Goal: Task Accomplishment & Management: Use online tool/utility

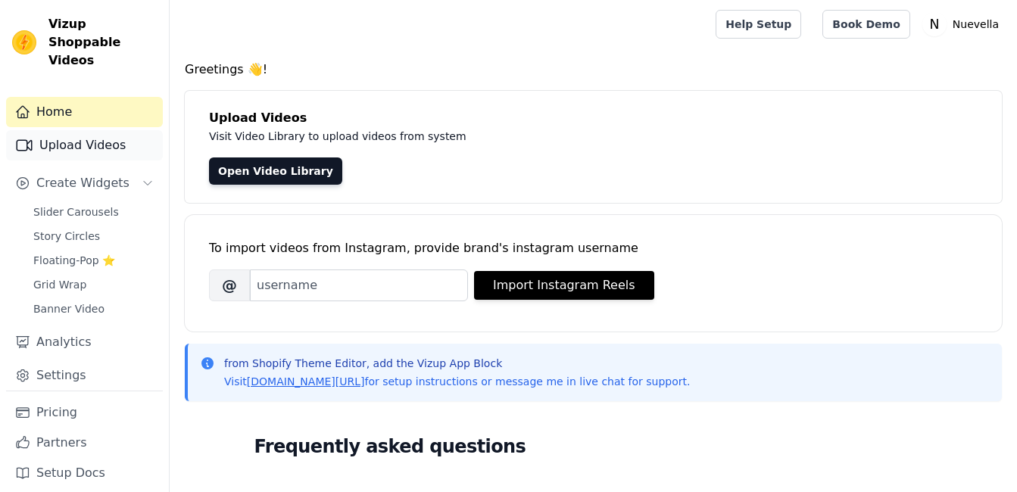
click at [106, 130] on link "Upload Videos" at bounding box center [84, 145] width 157 height 30
click at [78, 134] on link "Upload Videos" at bounding box center [84, 145] width 157 height 30
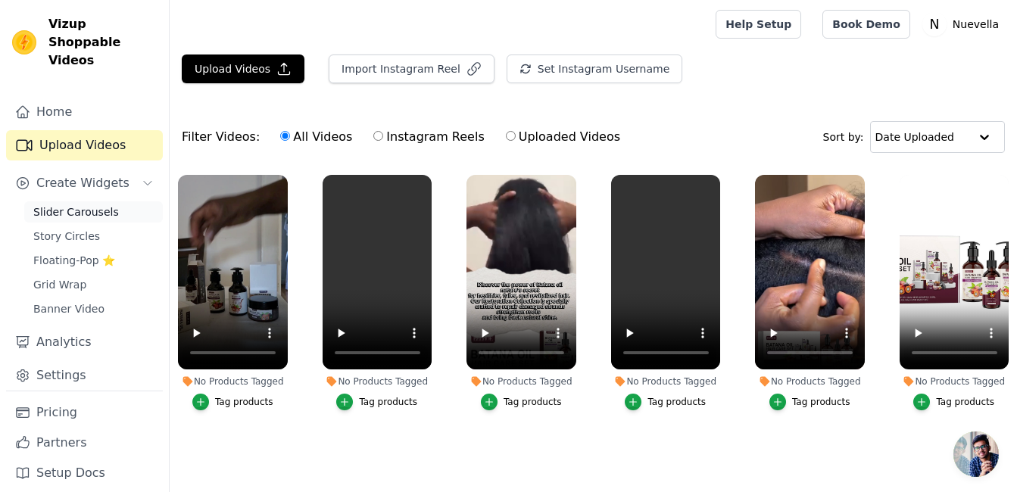
click at [77, 204] on span "Slider Carousels" at bounding box center [76, 211] width 86 height 15
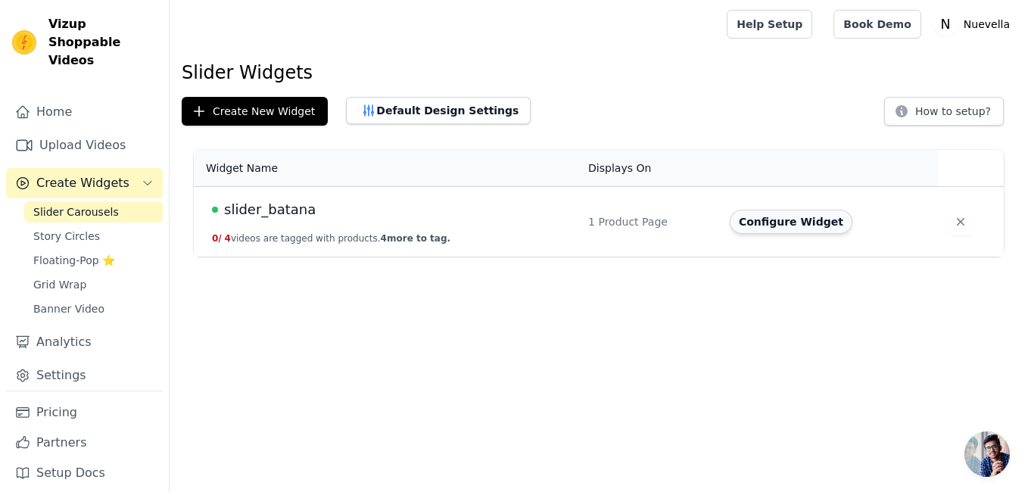
click at [768, 227] on button "Configure Widget" at bounding box center [791, 222] width 123 height 24
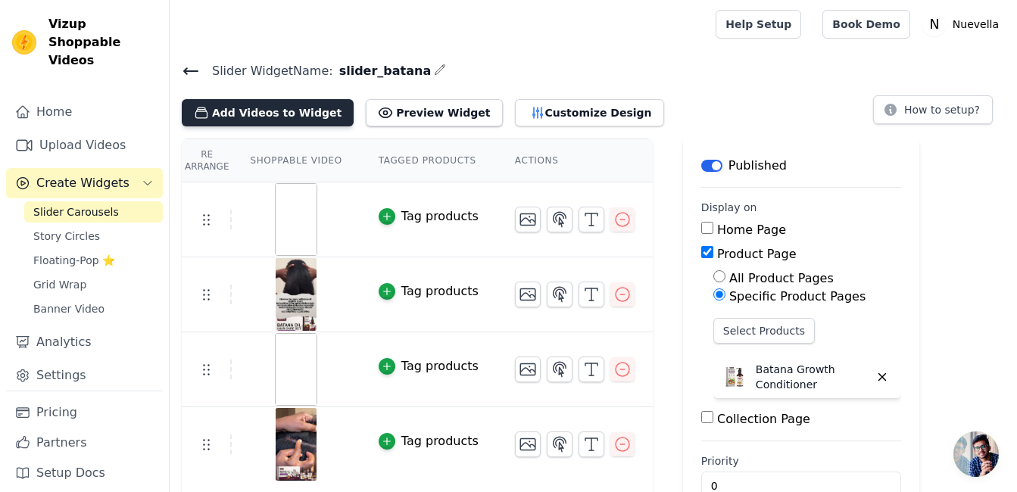
click at [294, 113] on button "Add Videos to Widget" at bounding box center [268, 112] width 172 height 27
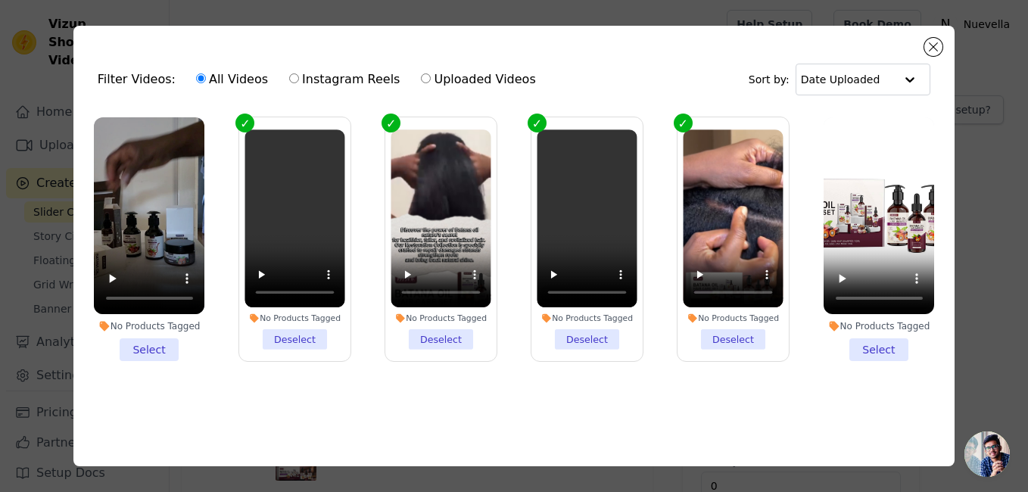
click at [136, 337] on li "No Products Tagged Select" at bounding box center [149, 239] width 111 height 245
click at [0, 0] on input "No Products Tagged Select" at bounding box center [0, 0] width 0 height 0
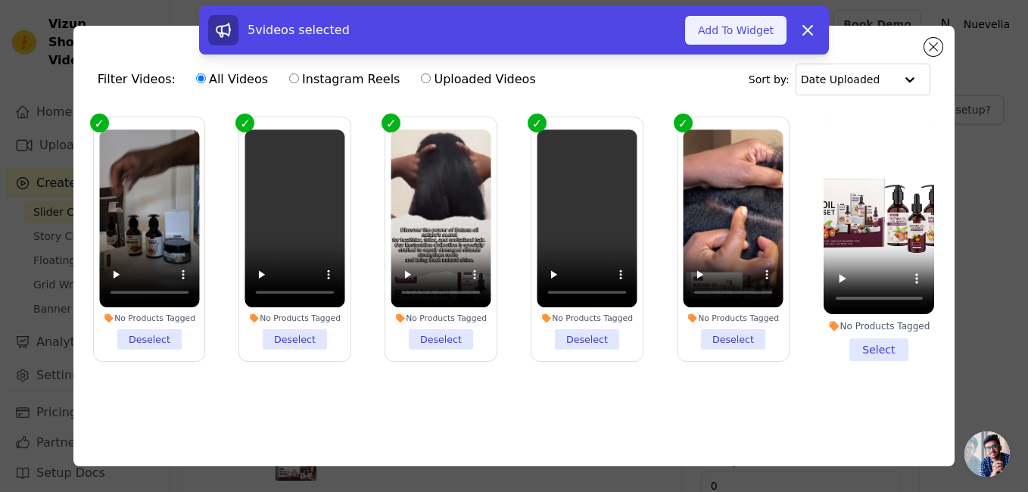
click at [750, 34] on button "Add To Widget" at bounding box center [735, 30] width 101 height 29
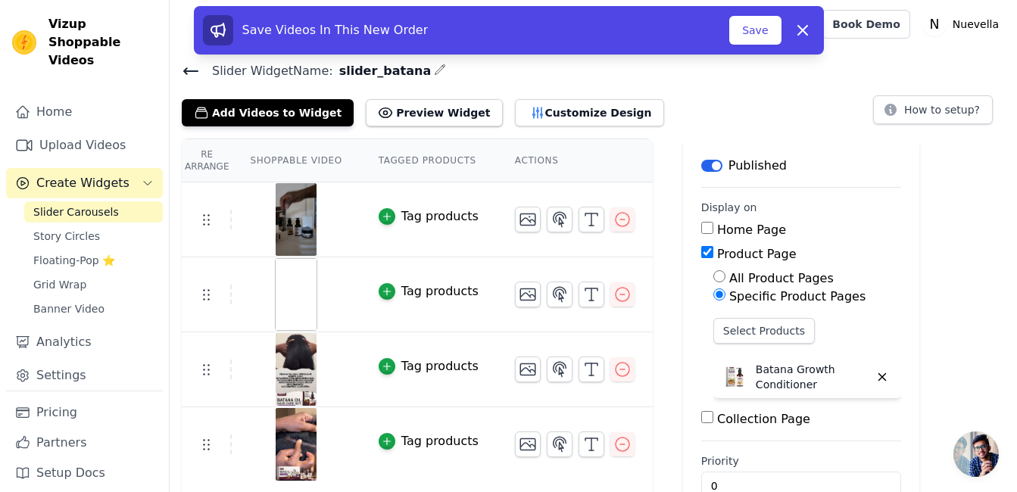
scroll to position [38, 0]
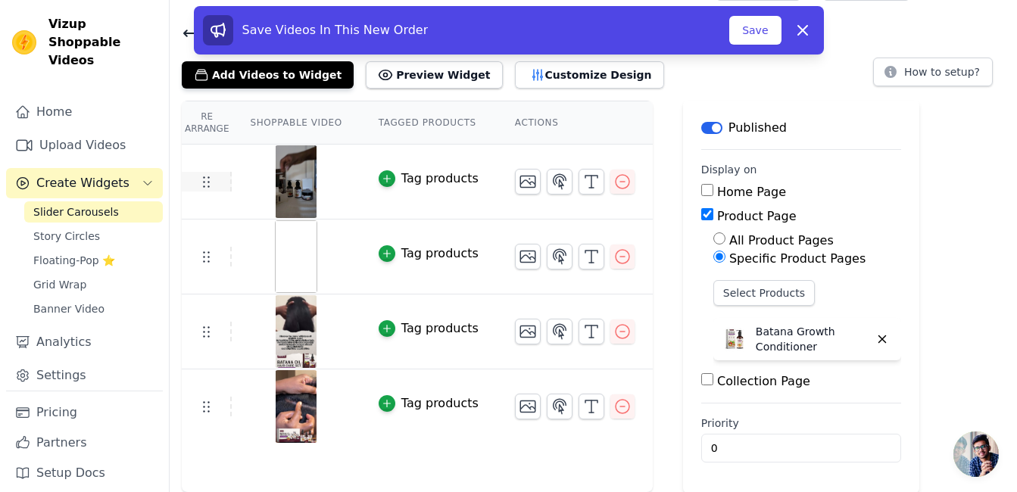
click at [206, 187] on icon at bounding box center [206, 182] width 18 height 18
click at [250, 75] on button "Add Videos to Widget" at bounding box center [268, 74] width 172 height 27
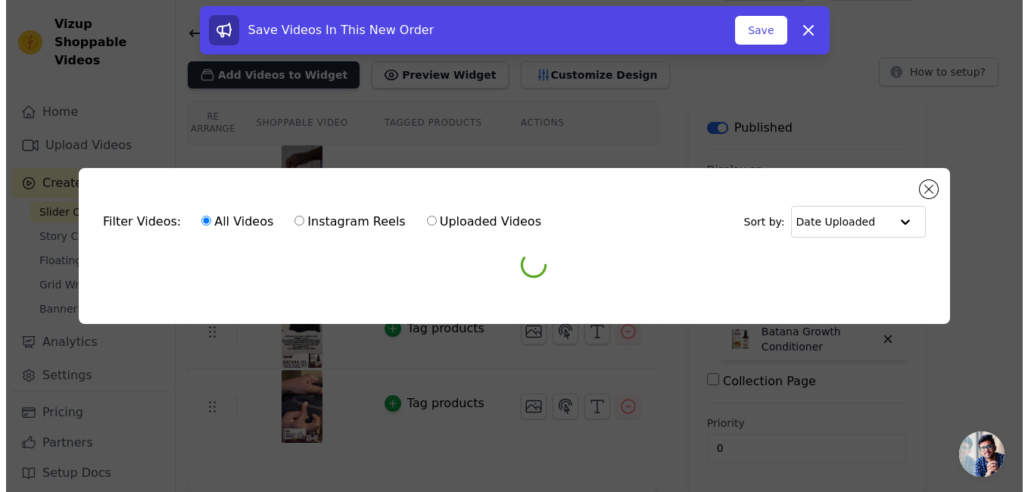
scroll to position [0, 0]
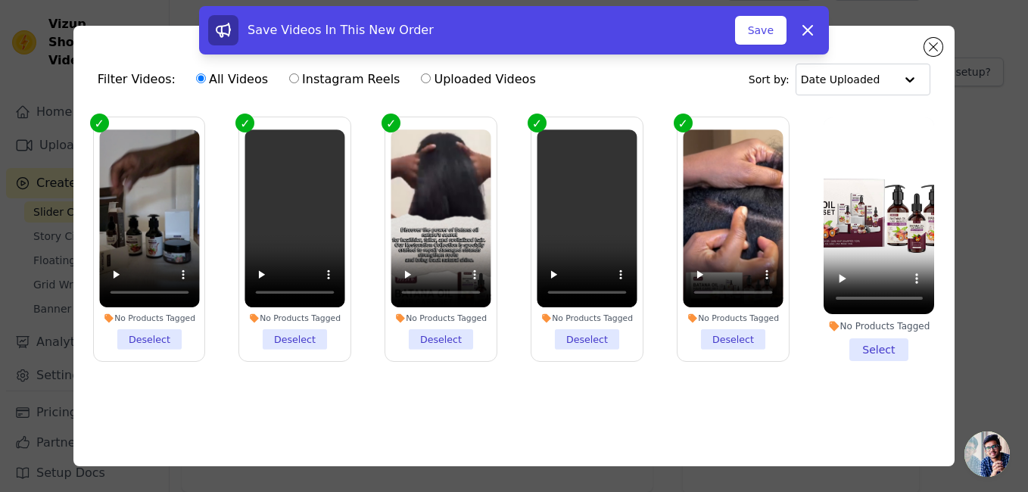
click at [138, 333] on li "No Products Tagged Deselect" at bounding box center [149, 240] width 100 height 220
click at [0, 0] on input "No Products Tagged Deselect" at bounding box center [0, 0] width 0 height 0
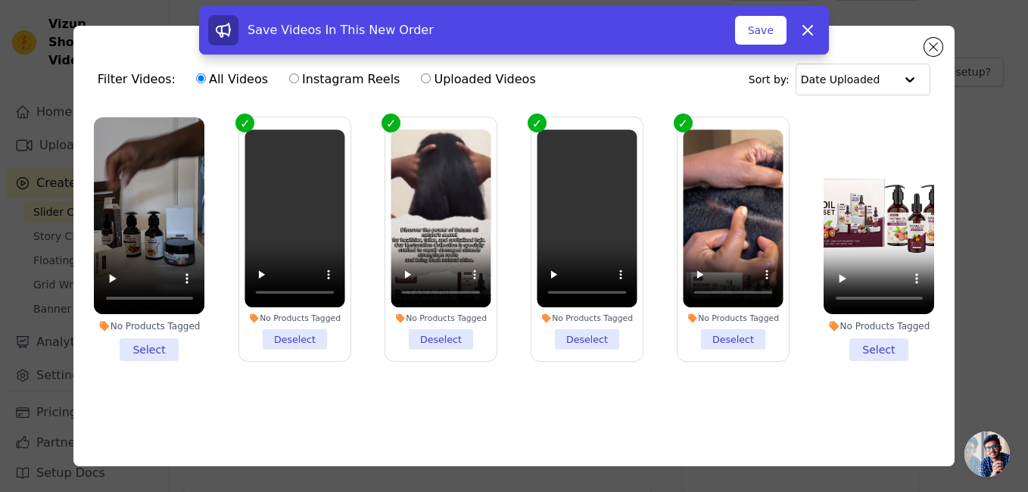
click at [160, 342] on li "No Products Tagged Select" at bounding box center [149, 239] width 111 height 245
click at [0, 0] on input "No Products Tagged Select" at bounding box center [0, 0] width 0 height 0
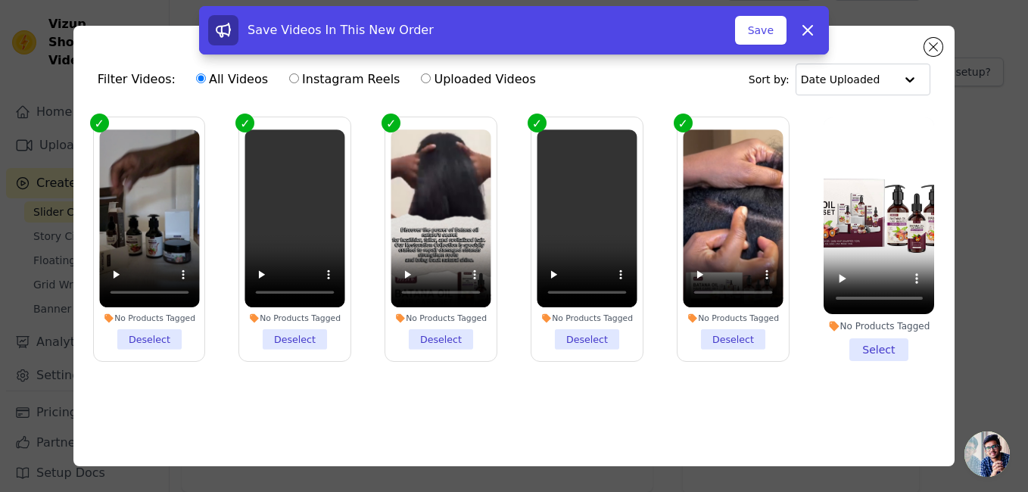
drag, startPoint x: 760, startPoint y: 39, endPoint x: 670, endPoint y: 71, distance: 95.6
click at [670, 71] on div "Slider Widget Name: slider_batana Filter Videos: All Videos Instagram Reels Upl…" at bounding box center [599, 258] width 859 height 470
drag, startPoint x: 151, startPoint y: 175, endPoint x: 212, endPoint y: 380, distance: 214.0
click at [212, 380] on ul "No Products Tagged Deselect No Products Tagged Deselect No Products Tagged Dese…" at bounding box center [515, 264] width 858 height 310
click at [762, 31] on button "Save" at bounding box center [760, 30] width 51 height 29
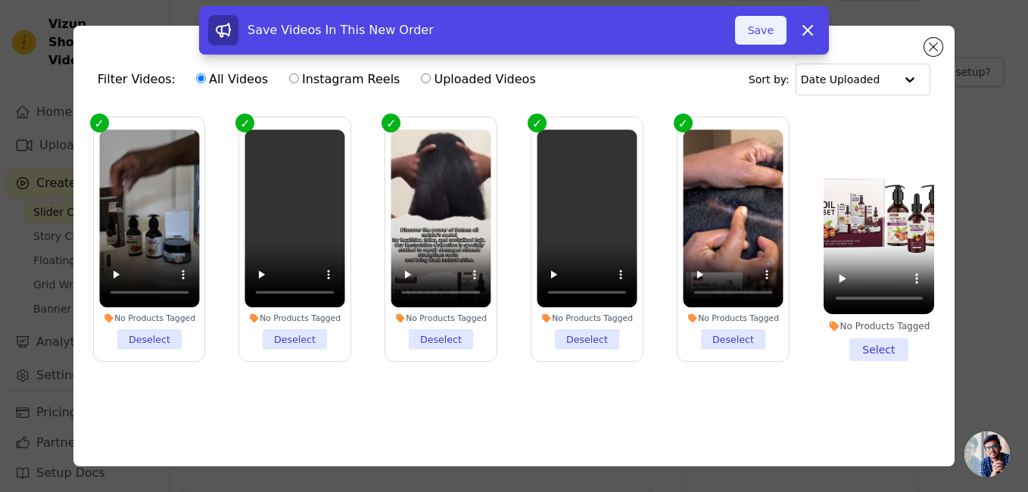
click at [769, 30] on button "Save" at bounding box center [760, 30] width 51 height 29
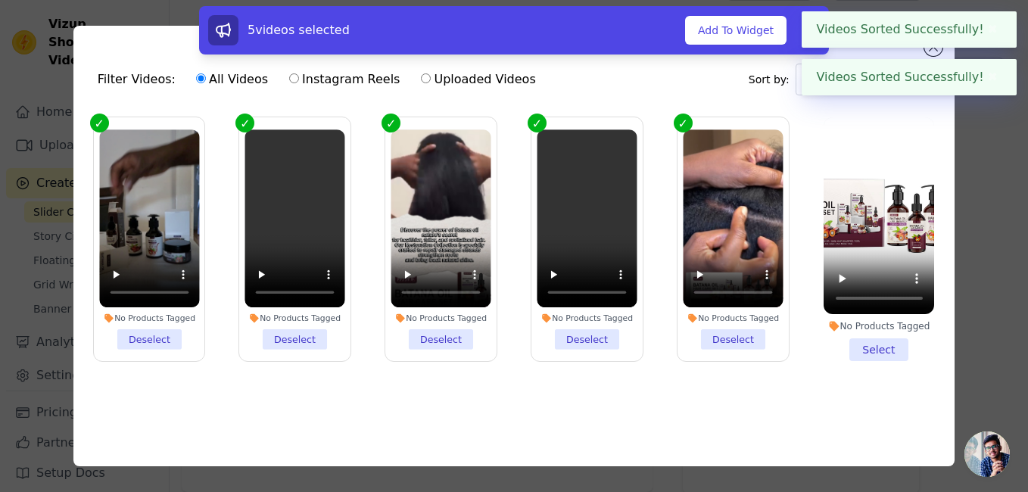
click at [994, 37] on button "✖" at bounding box center [993, 29] width 17 height 18
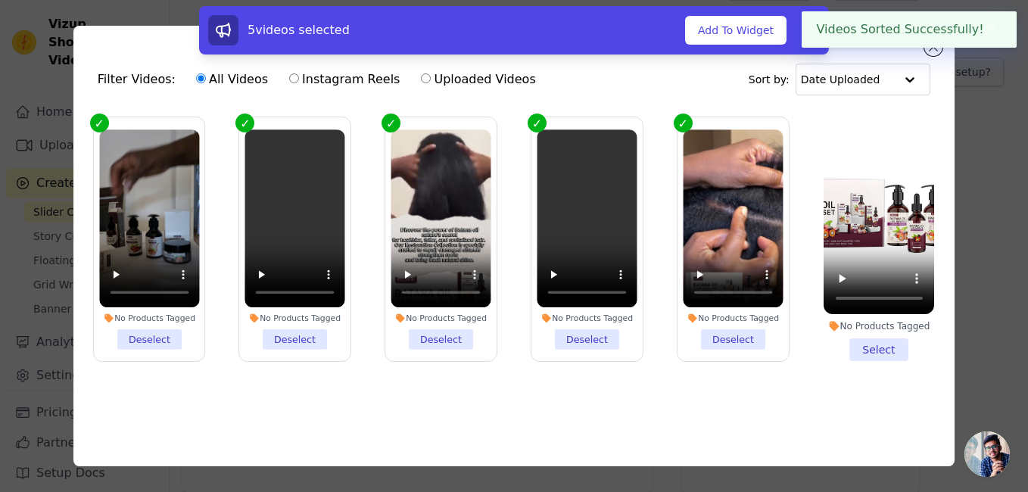
click at [992, 32] on button "✖" at bounding box center [993, 29] width 17 height 18
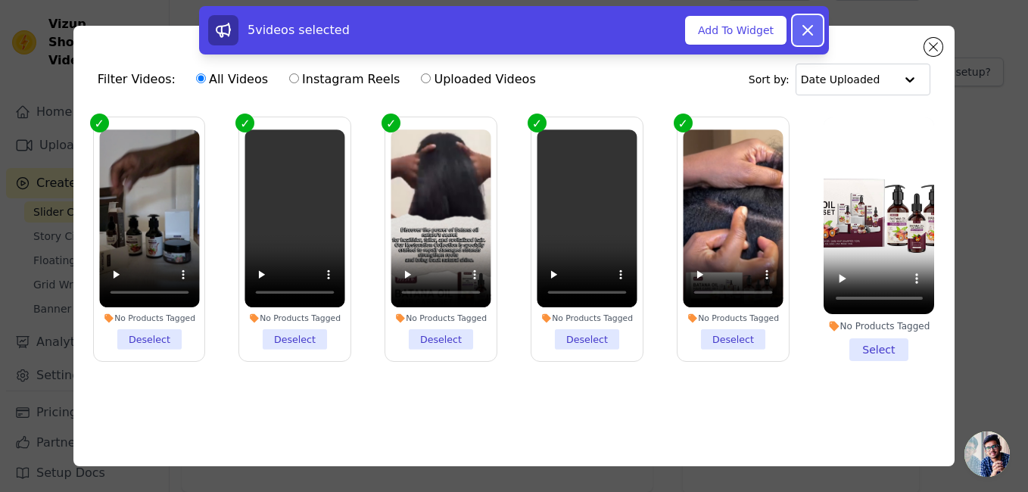
click at [818, 30] on button "Dismiss" at bounding box center [808, 30] width 30 height 30
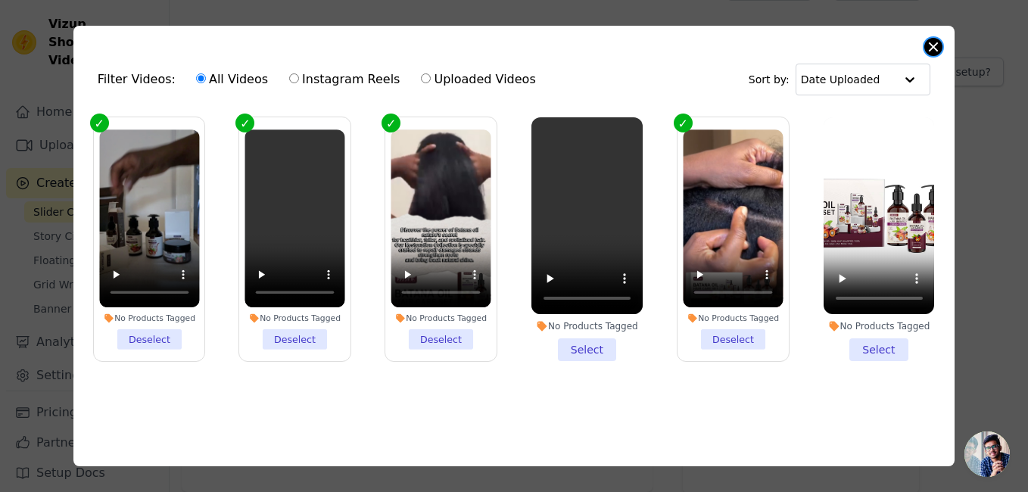
click at [931, 44] on button "Close modal" at bounding box center [934, 47] width 18 height 18
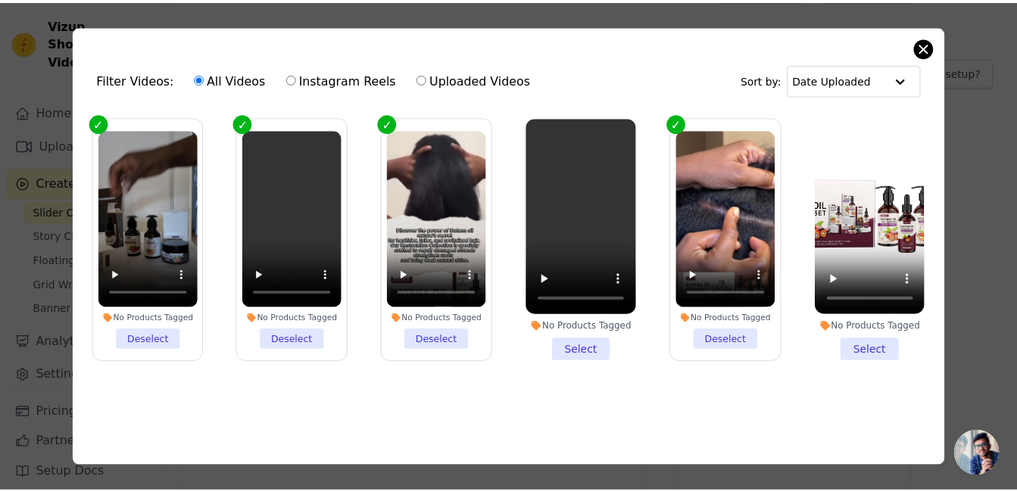
scroll to position [38, 0]
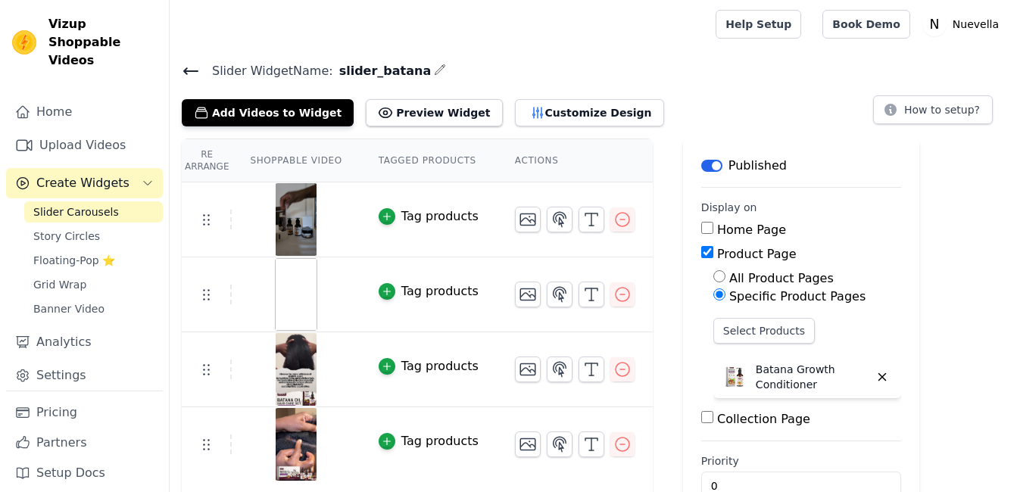
scroll to position [38, 0]
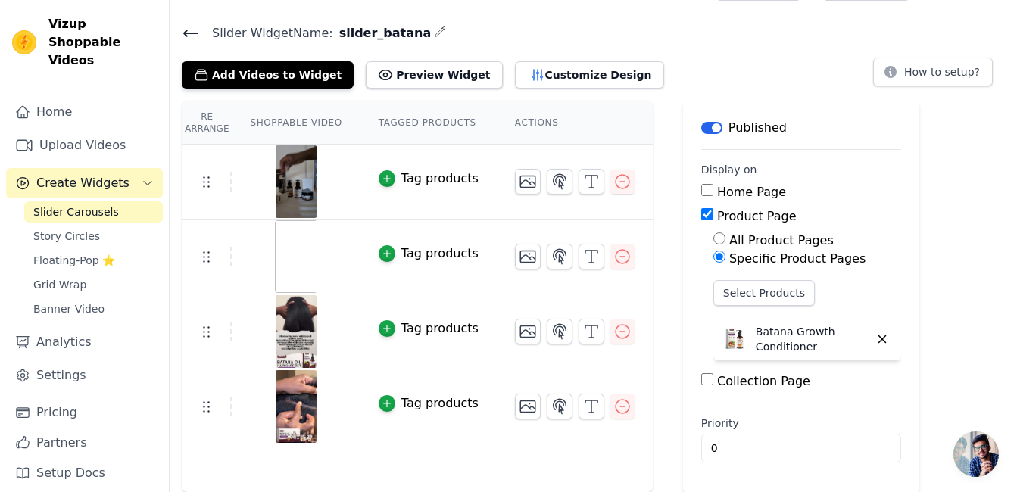
click at [86, 204] on span "Slider Carousels" at bounding box center [76, 211] width 86 height 15
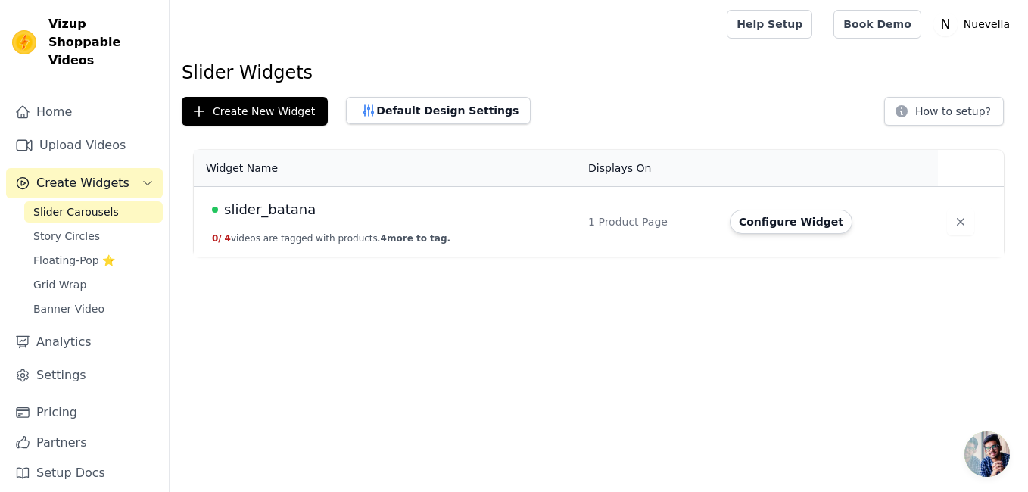
click at [284, 213] on span "slider_batana" at bounding box center [270, 209] width 92 height 21
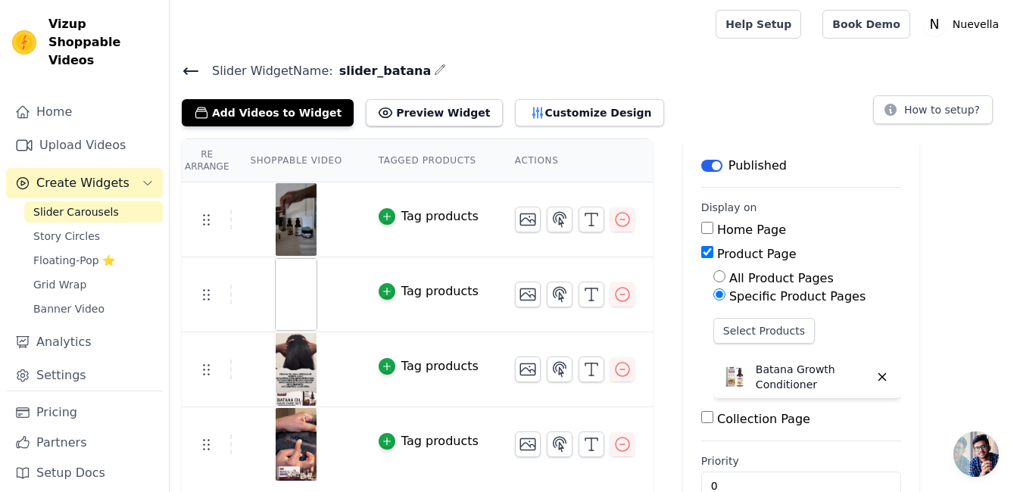
scroll to position [38, 0]
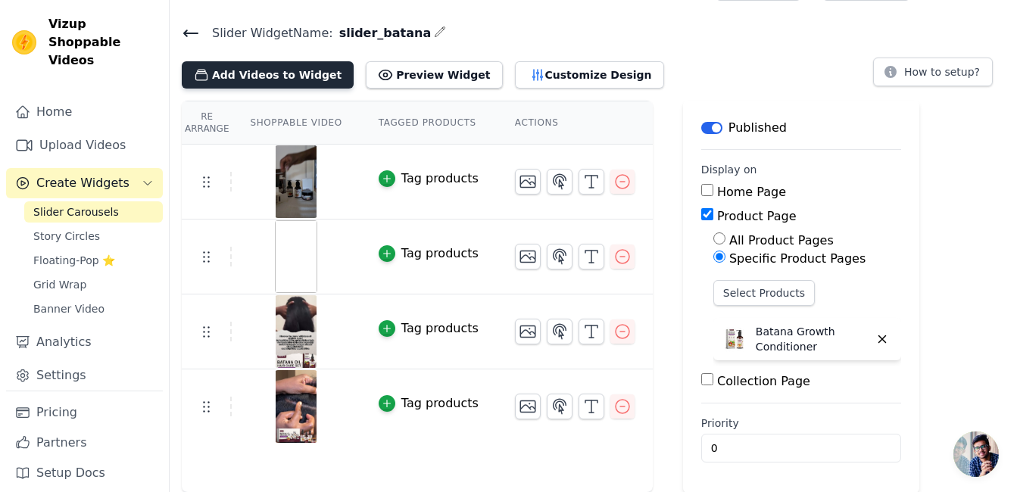
click at [298, 80] on button "Add Videos to Widget" at bounding box center [268, 74] width 172 height 27
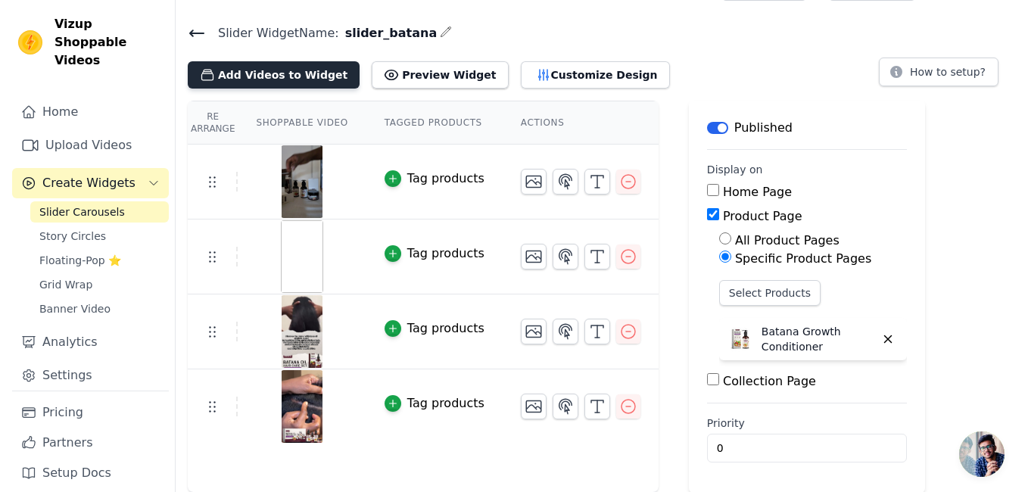
scroll to position [0, 0]
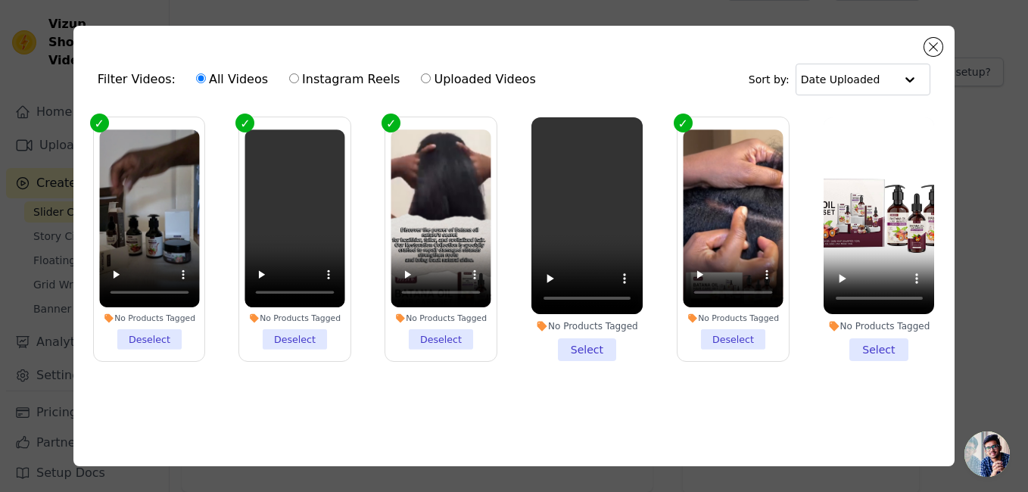
click at [298, 80] on label "Instagram Reels" at bounding box center [345, 80] width 112 height 20
click at [298, 80] on input "Instagram Reels" at bounding box center [294, 78] width 10 height 10
radio input "true"
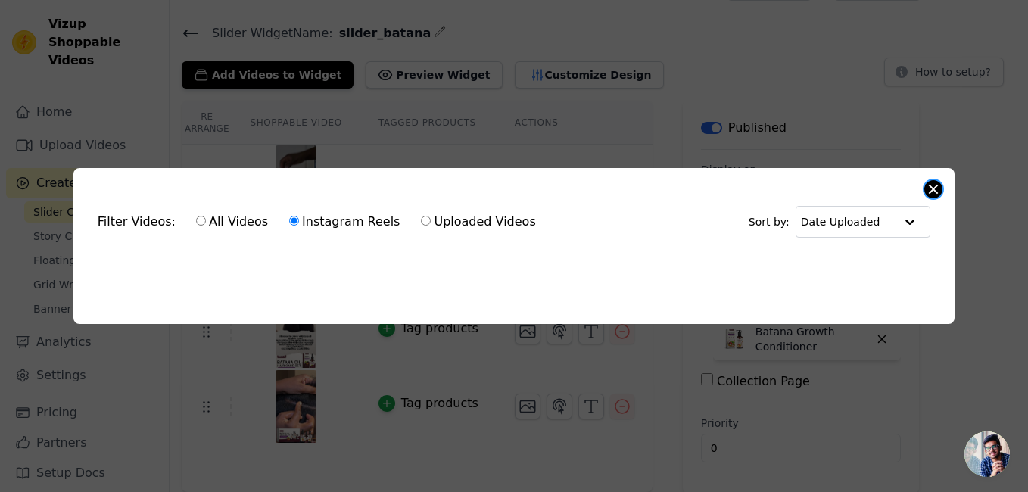
click at [935, 181] on button "Close modal" at bounding box center [934, 189] width 18 height 18
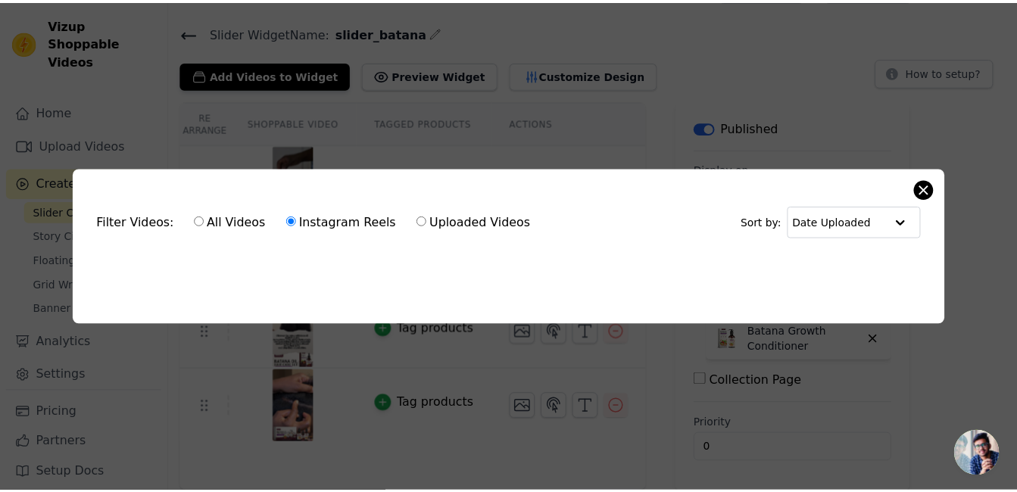
scroll to position [38, 0]
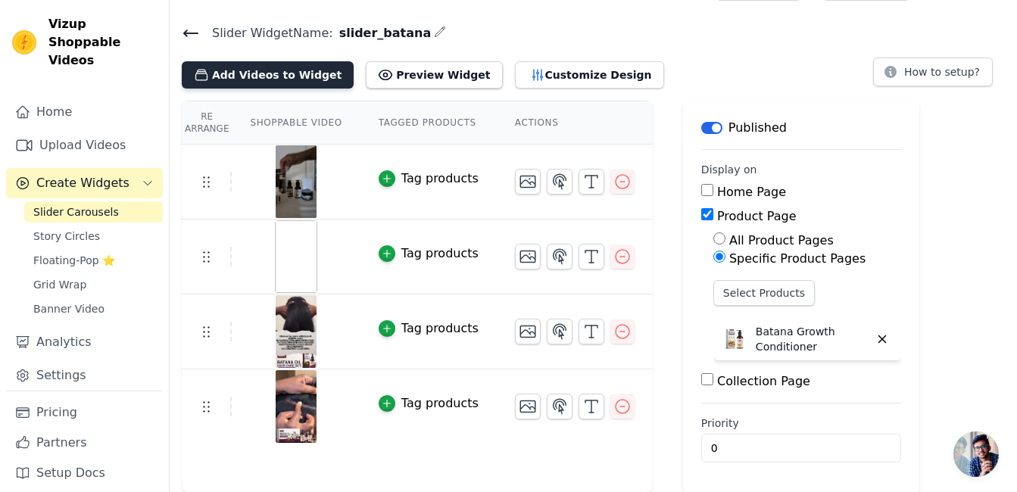
click at [257, 76] on button "Add Videos to Widget" at bounding box center [268, 74] width 172 height 27
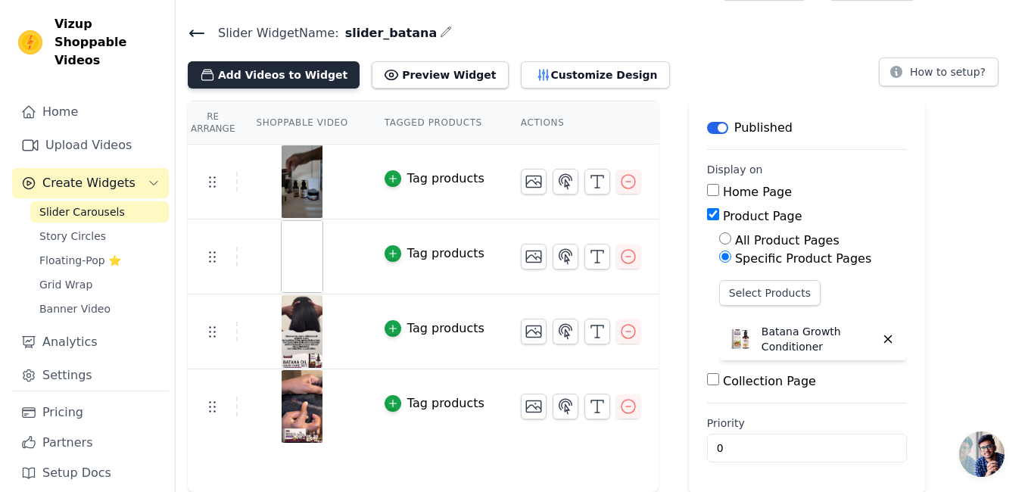
scroll to position [0, 0]
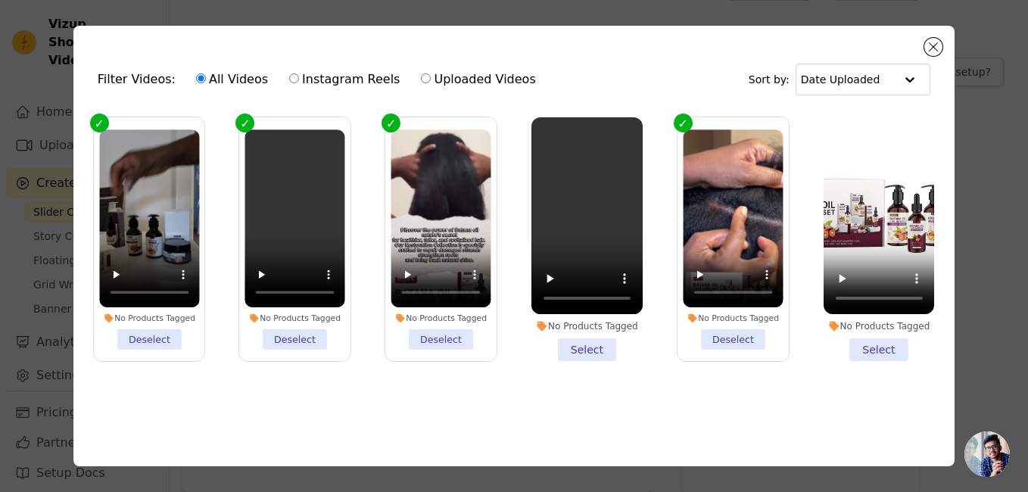
click at [588, 345] on li "No Products Tagged Select" at bounding box center [587, 239] width 111 height 245
click at [0, 0] on input "No Products Tagged Select" at bounding box center [0, 0] width 0 height 0
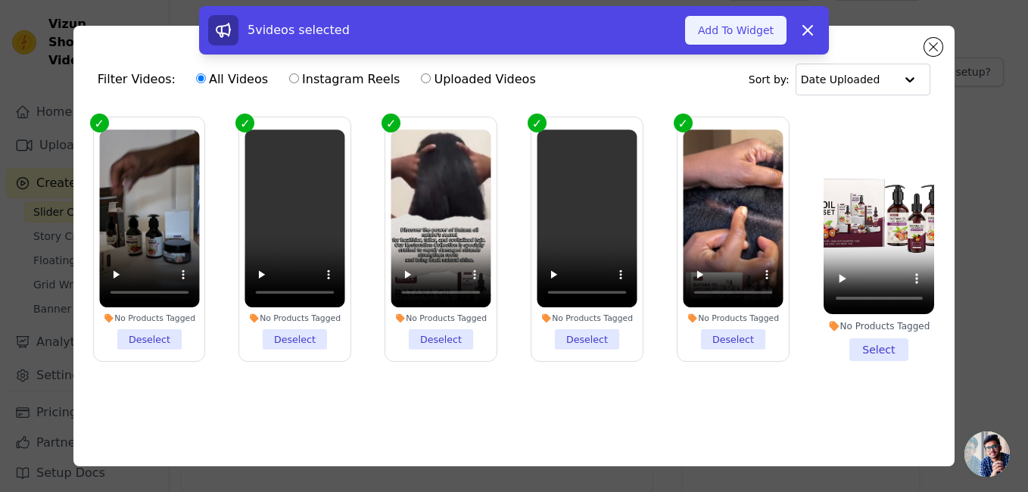
click at [749, 29] on button "Add To Widget" at bounding box center [735, 30] width 101 height 29
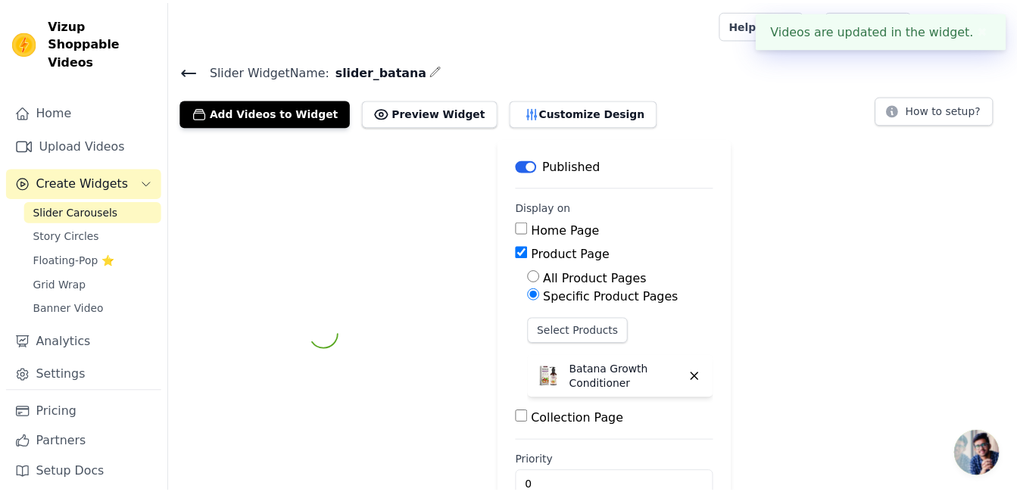
scroll to position [38, 0]
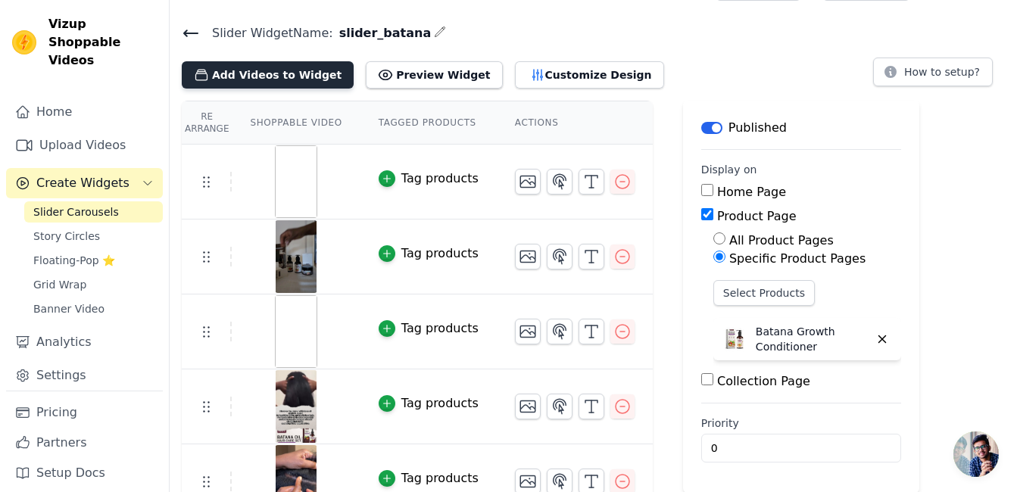
click at [290, 76] on button "Add Videos to Widget" at bounding box center [268, 74] width 172 height 27
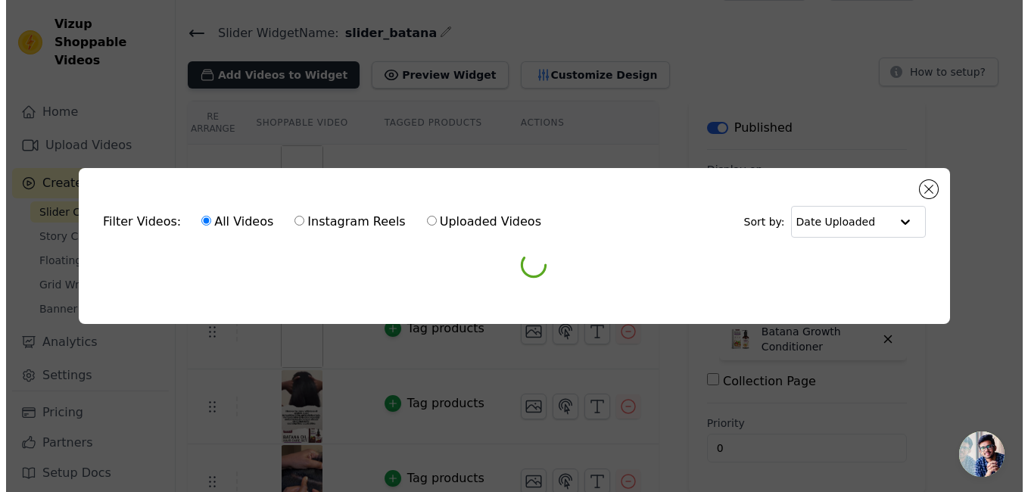
scroll to position [0, 0]
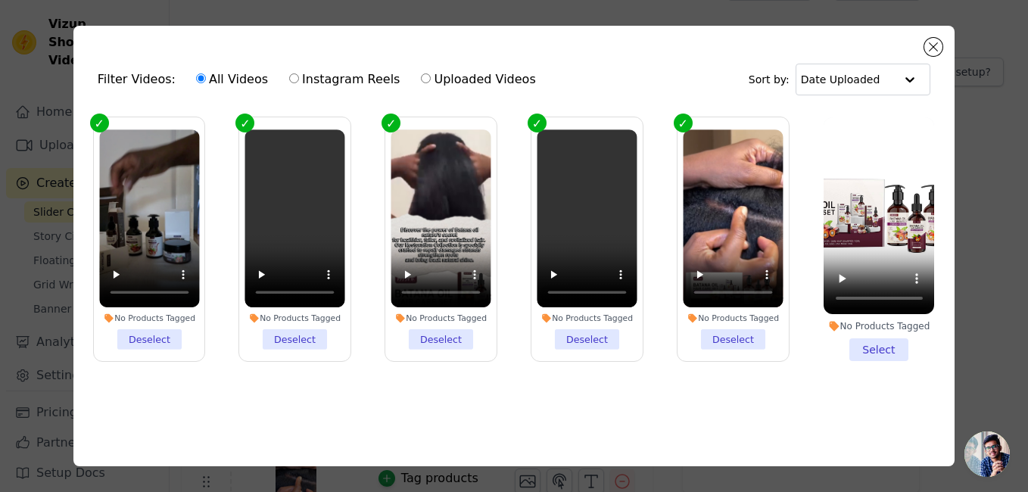
click at [159, 339] on li "No Products Tagged Deselect" at bounding box center [149, 240] width 100 height 220
click at [0, 0] on input "No Products Tagged Deselect" at bounding box center [0, 0] width 0 height 0
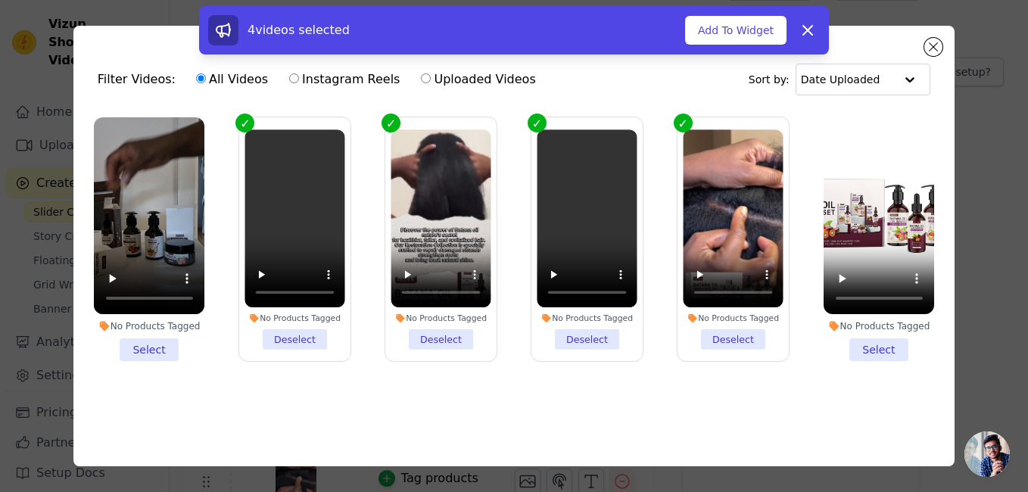
click at [285, 334] on li "No Products Tagged Deselect" at bounding box center [295, 240] width 100 height 220
click at [0, 0] on input "No Products Tagged Deselect" at bounding box center [0, 0] width 0 height 0
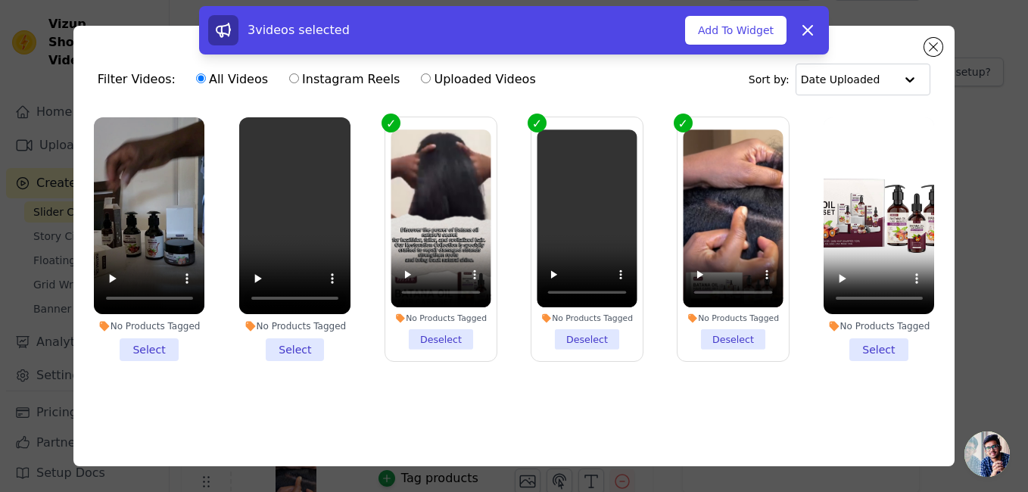
click at [435, 336] on li "No Products Tagged Deselect" at bounding box center [442, 240] width 100 height 220
click at [0, 0] on input "No Products Tagged Deselect" at bounding box center [0, 0] width 0 height 0
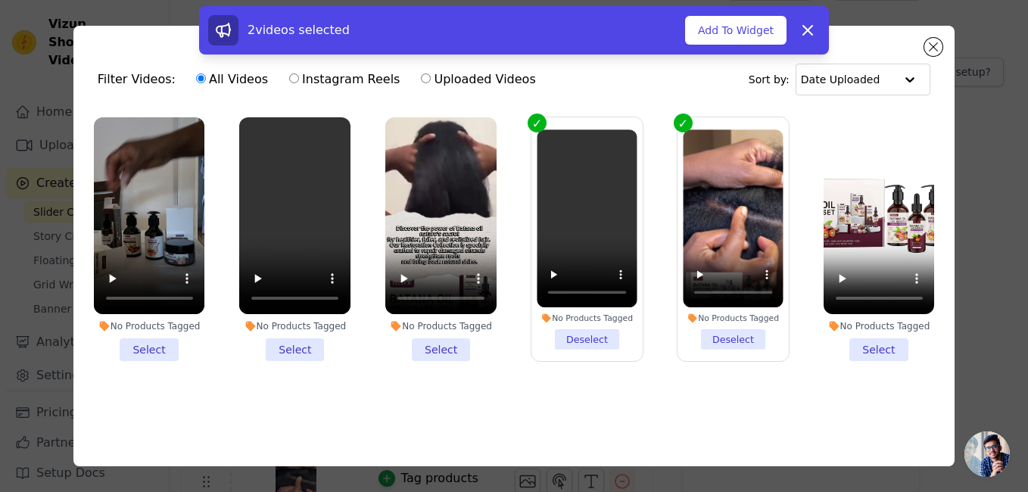
click at [571, 331] on li "No Products Tagged Deselect" at bounding box center [587, 240] width 100 height 220
click at [0, 0] on input "No Products Tagged Deselect" at bounding box center [0, 0] width 0 height 0
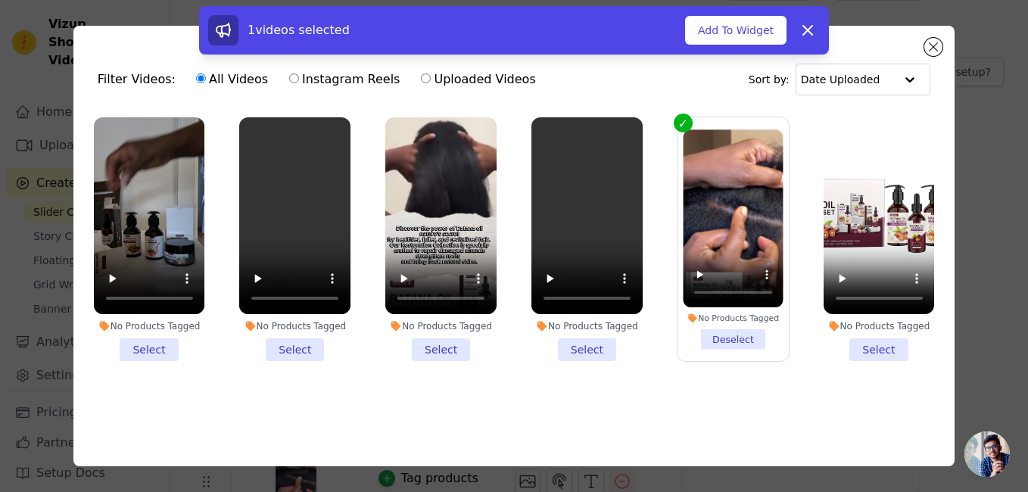
click at [728, 339] on li "No Products Tagged Deselect" at bounding box center [733, 240] width 100 height 220
click at [0, 0] on input "No Products Tagged Deselect" at bounding box center [0, 0] width 0 height 0
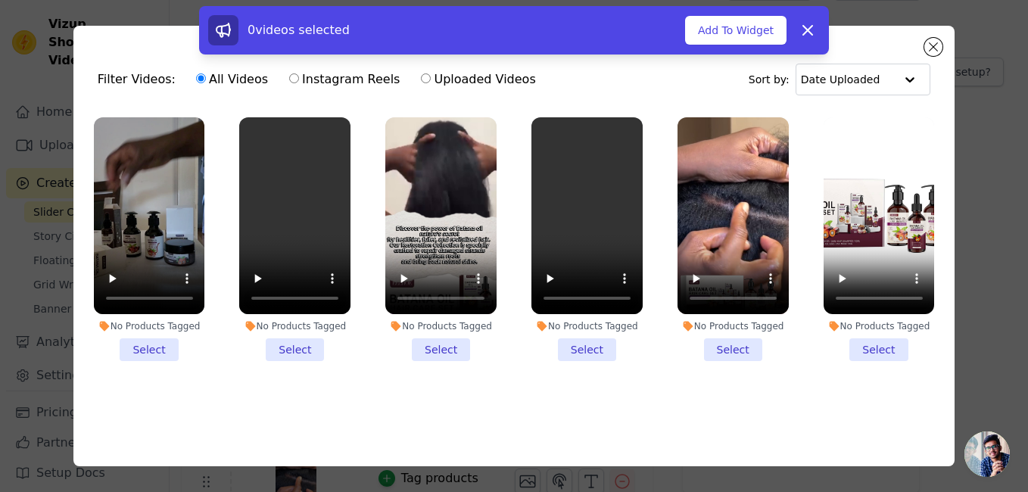
click at [294, 341] on li "No Products Tagged Select" at bounding box center [294, 239] width 111 height 245
click at [0, 0] on input "No Products Tagged Select" at bounding box center [0, 0] width 0 height 0
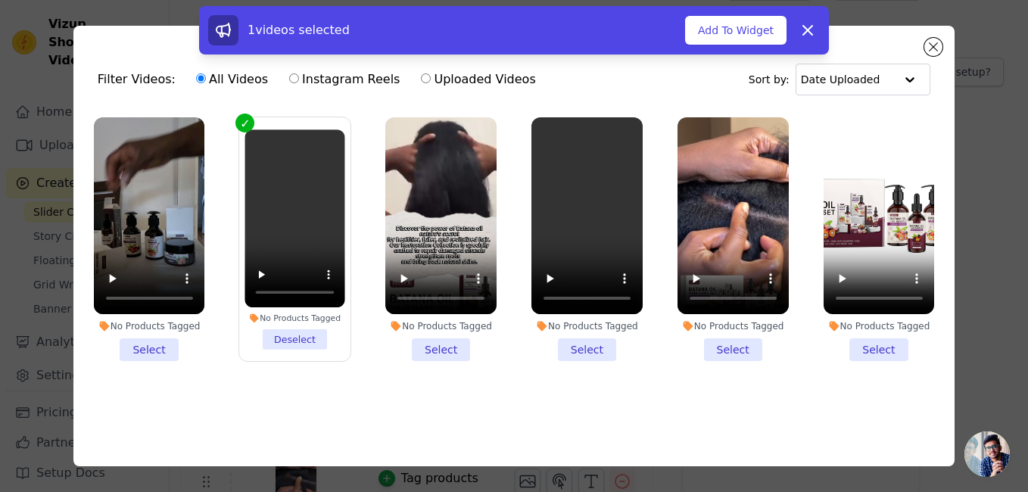
click at [725, 344] on li "No Products Tagged Select" at bounding box center [733, 239] width 111 height 245
click at [0, 0] on input "No Products Tagged Select" at bounding box center [0, 0] width 0 height 0
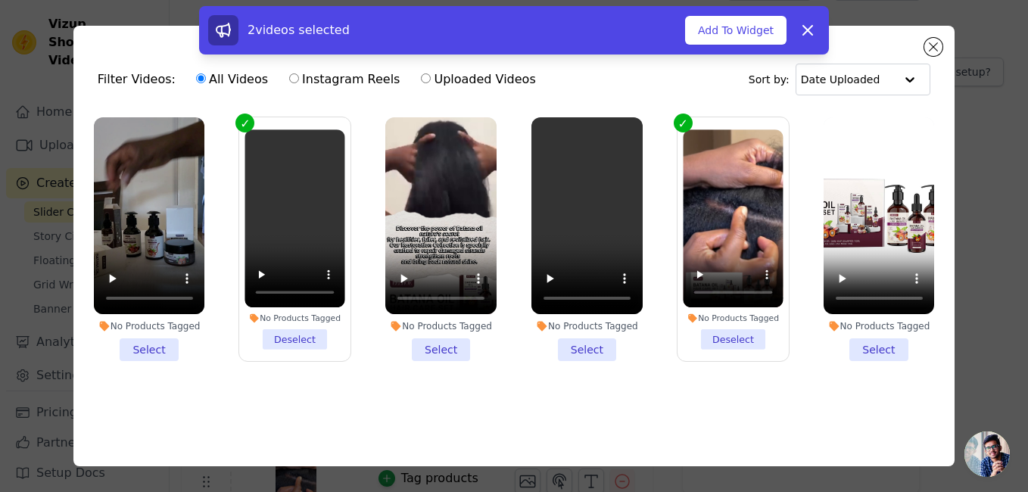
click at [438, 345] on li "No Products Tagged Select" at bounding box center [440, 239] width 111 height 245
click at [0, 0] on input "No Products Tagged Select" at bounding box center [0, 0] width 0 height 0
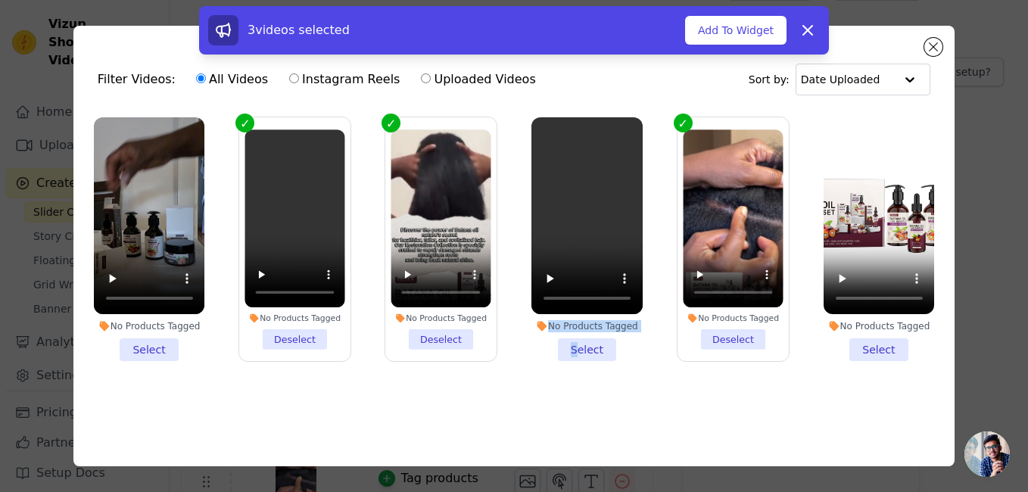
drag, startPoint x: 573, startPoint y: 341, endPoint x: 491, endPoint y: 410, distance: 106.9
click at [491, 410] on ul "No Products Tagged Select No Products Tagged Deselect No Products Tagged Desele…" at bounding box center [515, 264] width 858 height 310
click at [142, 346] on li "No Products Tagged Select" at bounding box center [149, 239] width 111 height 245
click at [0, 0] on input "No Products Tagged Select" at bounding box center [0, 0] width 0 height 0
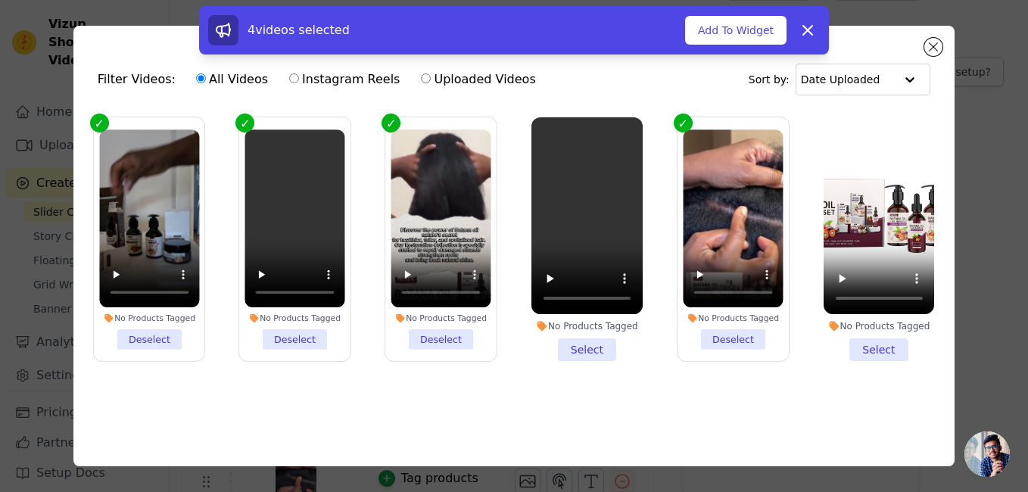
click at [584, 340] on li "No Products Tagged Select" at bounding box center [587, 239] width 111 height 245
click at [0, 0] on input "No Products Tagged Select" at bounding box center [0, 0] width 0 height 0
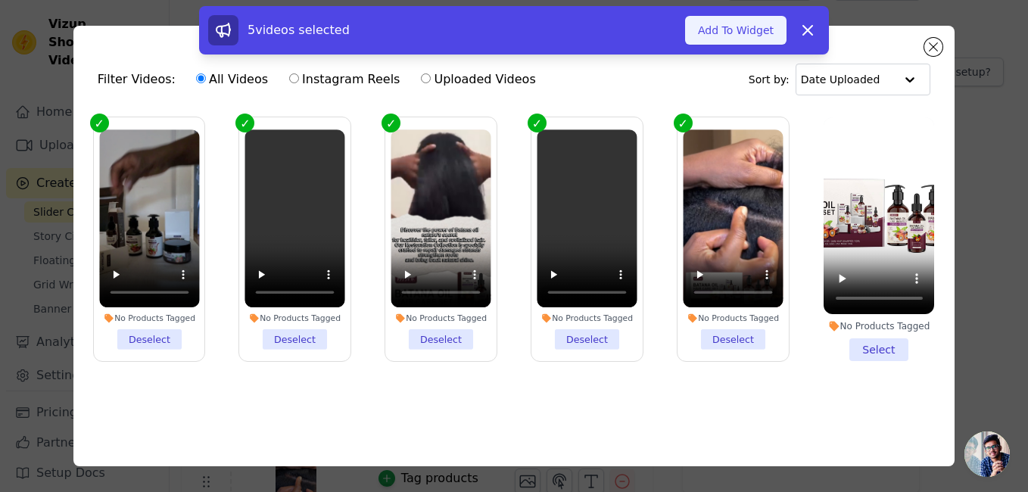
click at [740, 42] on button "Add To Widget" at bounding box center [735, 30] width 101 height 29
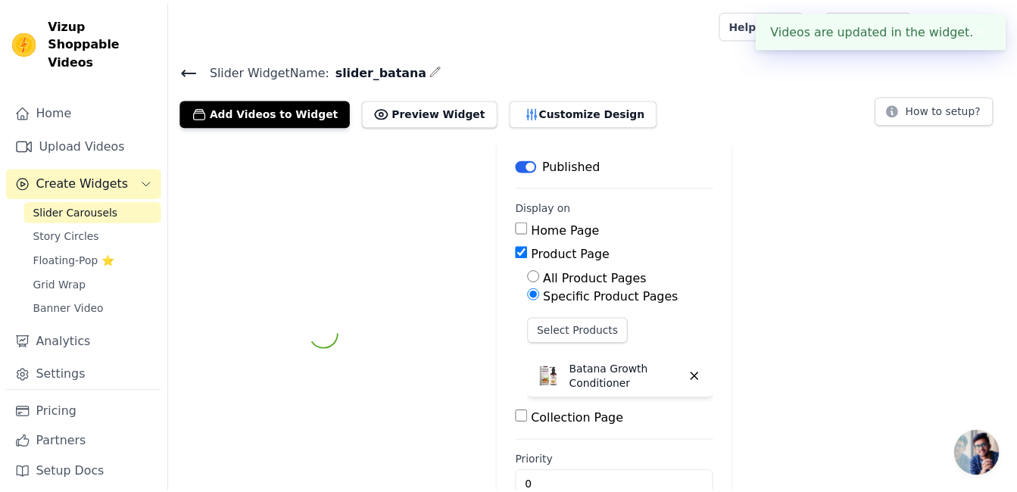
scroll to position [38, 0]
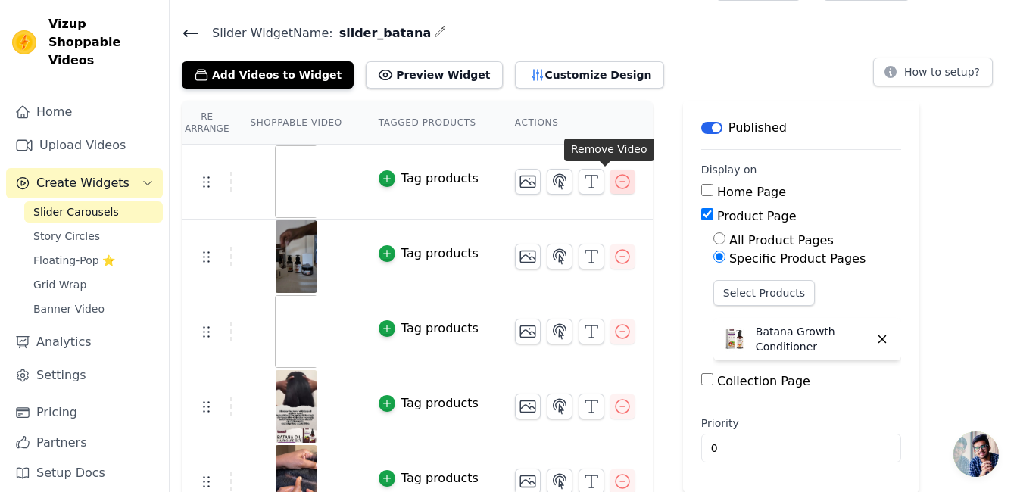
click at [613, 181] on icon "button" at bounding box center [622, 182] width 18 height 18
click at [613, 179] on icon "button" at bounding box center [622, 182] width 18 height 18
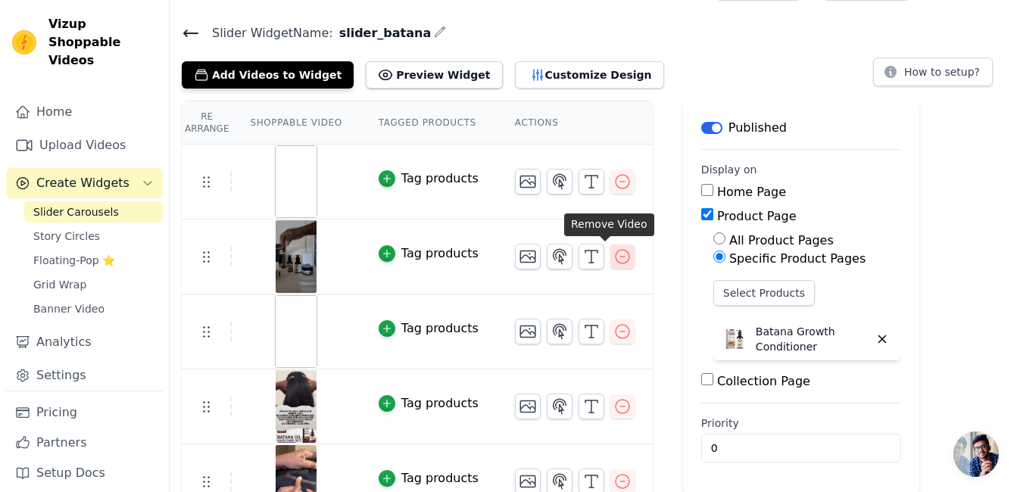
click at [613, 252] on icon "button" at bounding box center [622, 257] width 18 height 18
click at [613, 332] on icon "button" at bounding box center [622, 332] width 18 height 18
click at [610, 395] on button "button" at bounding box center [622, 407] width 24 height 24
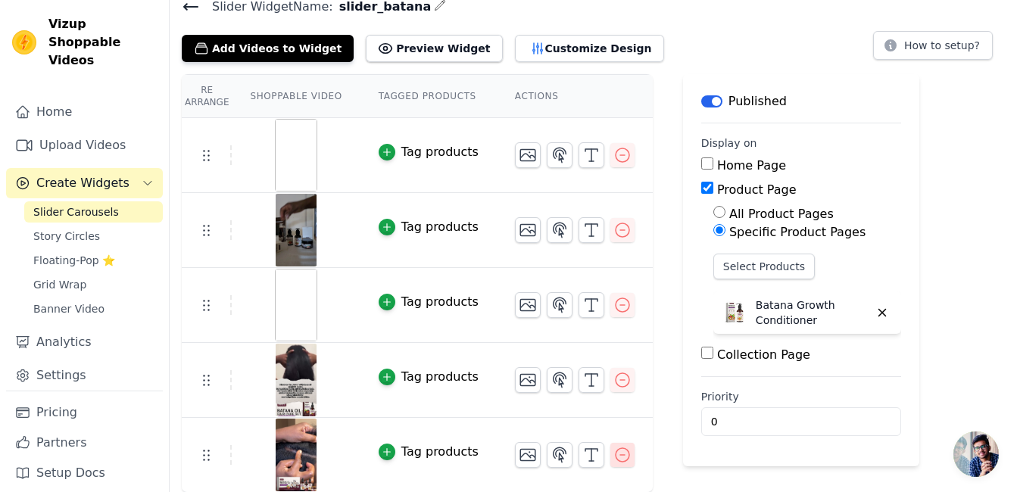
click at [613, 458] on icon "button" at bounding box center [622, 455] width 18 height 18
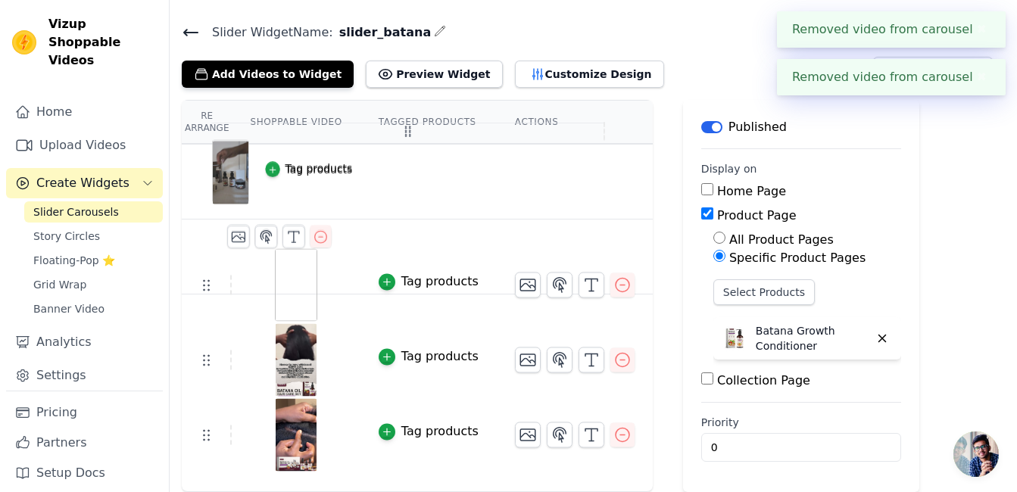
scroll to position [38, 0]
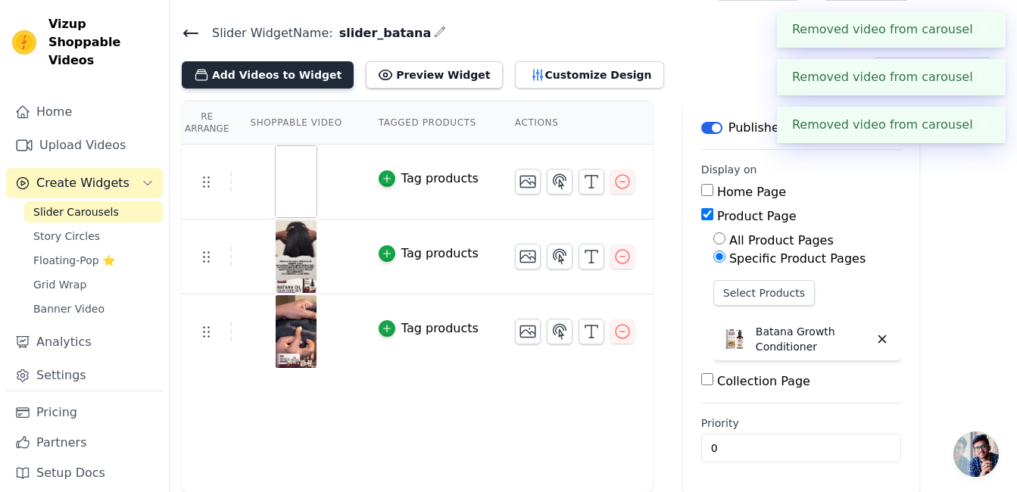
click at [275, 79] on button "Add Videos to Widget" at bounding box center [268, 74] width 172 height 27
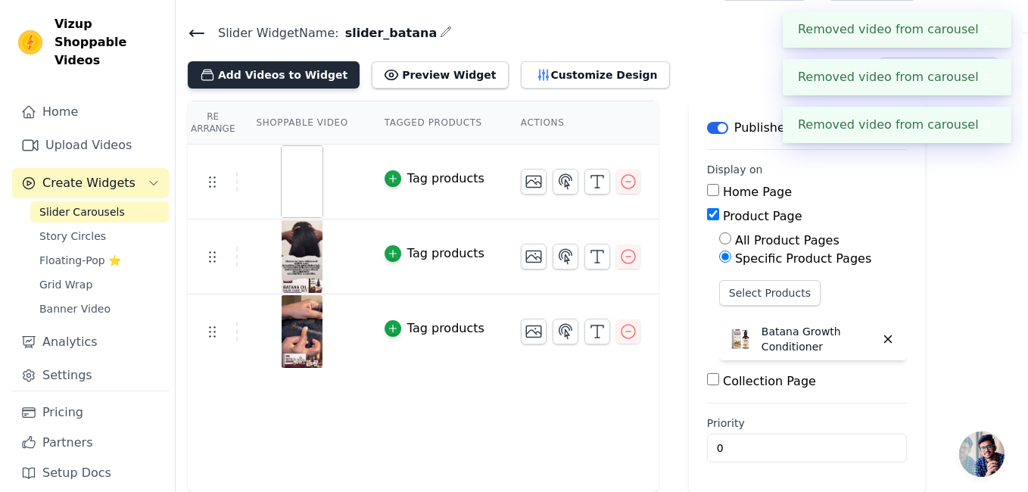
scroll to position [0, 0]
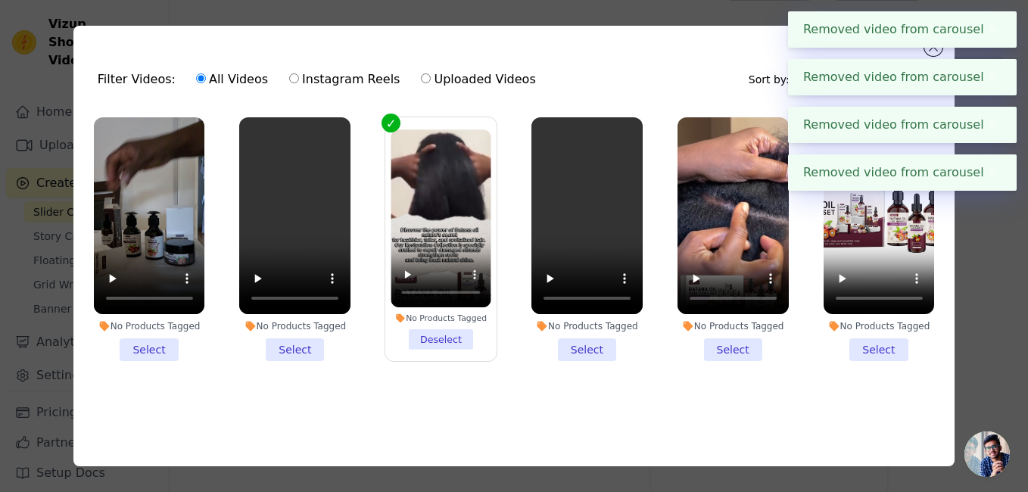
click at [990, 32] on button "✖" at bounding box center [993, 29] width 17 height 18
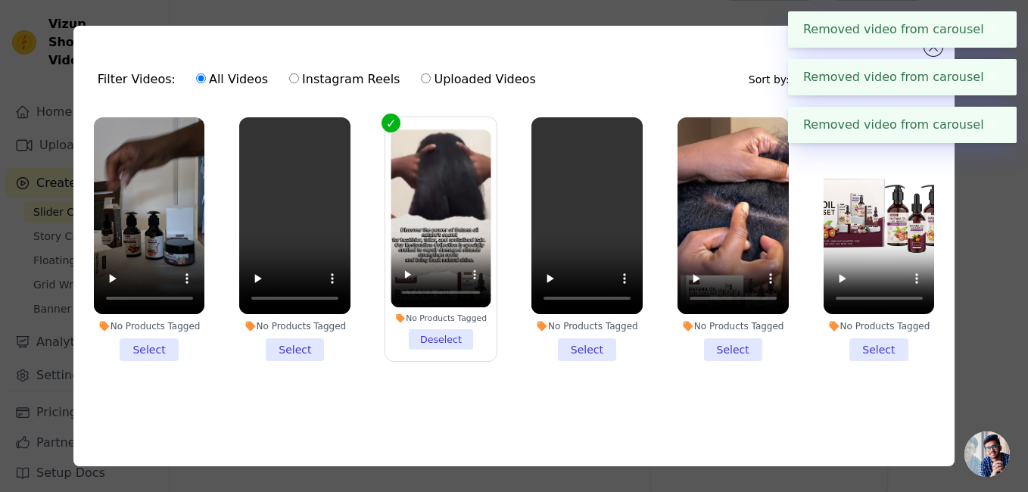
click at [991, 33] on button "✖" at bounding box center [993, 29] width 17 height 18
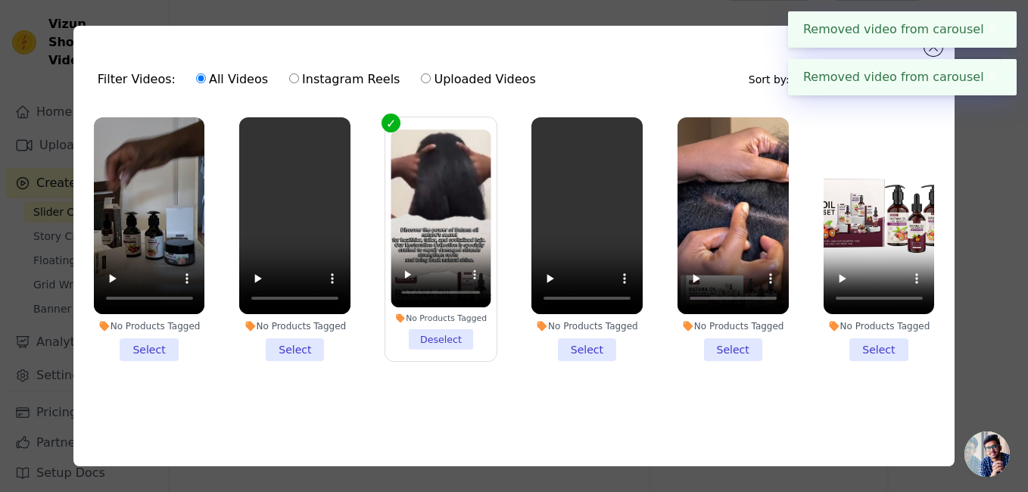
click at [993, 78] on div "Removed video from carousel ✖" at bounding box center [902, 77] width 229 height 36
click at [993, 77] on button "✖" at bounding box center [993, 77] width 17 height 18
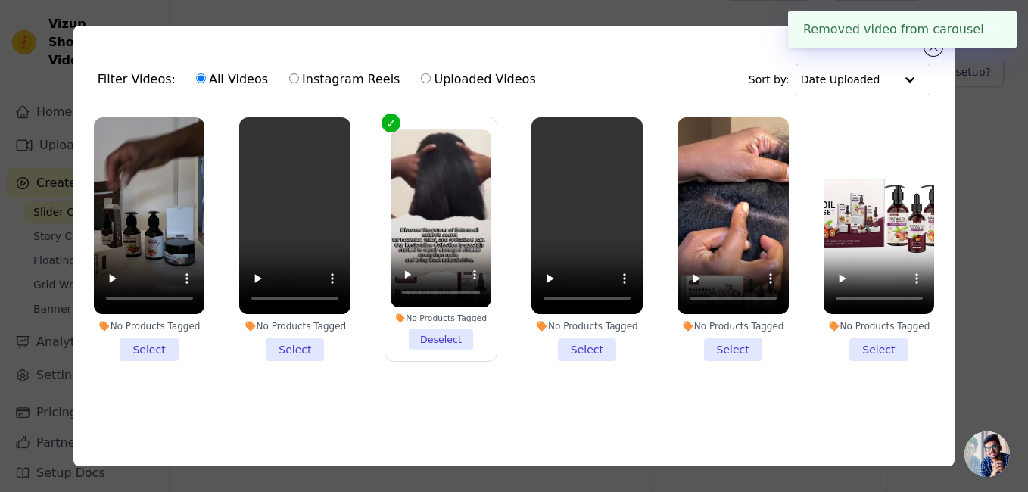
click at [991, 25] on button "✖" at bounding box center [993, 29] width 17 height 18
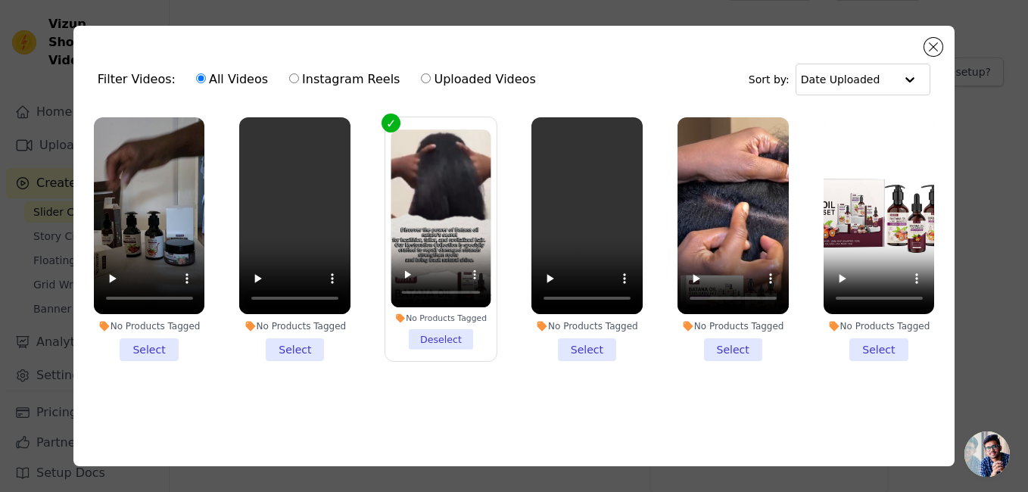
click at [385, 120] on label "No Products Tagged Deselect" at bounding box center [441, 240] width 113 height 246
click at [0, 0] on input "No Products Tagged Deselect" at bounding box center [0, 0] width 0 height 0
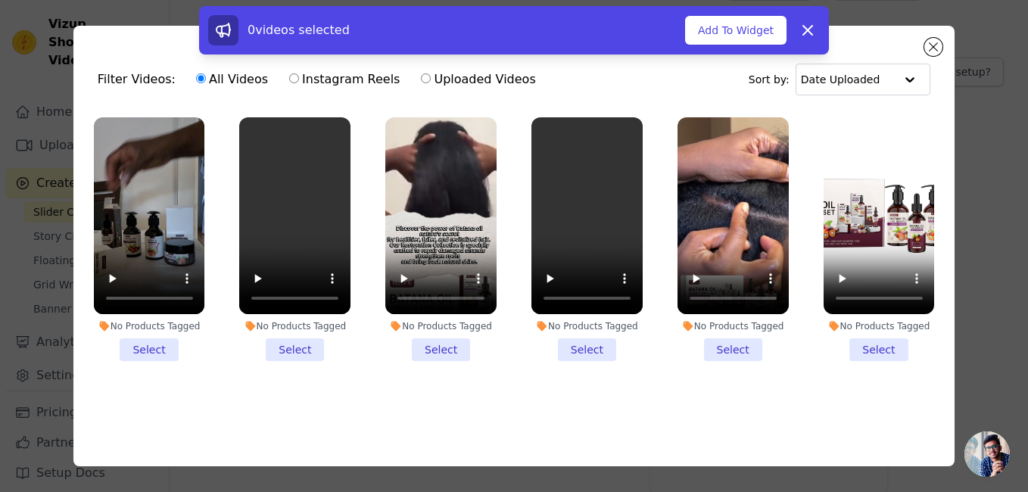
click at [294, 341] on li "No Products Tagged Select" at bounding box center [294, 239] width 111 height 245
click at [0, 0] on input "No Products Tagged Select" at bounding box center [0, 0] width 0 height 0
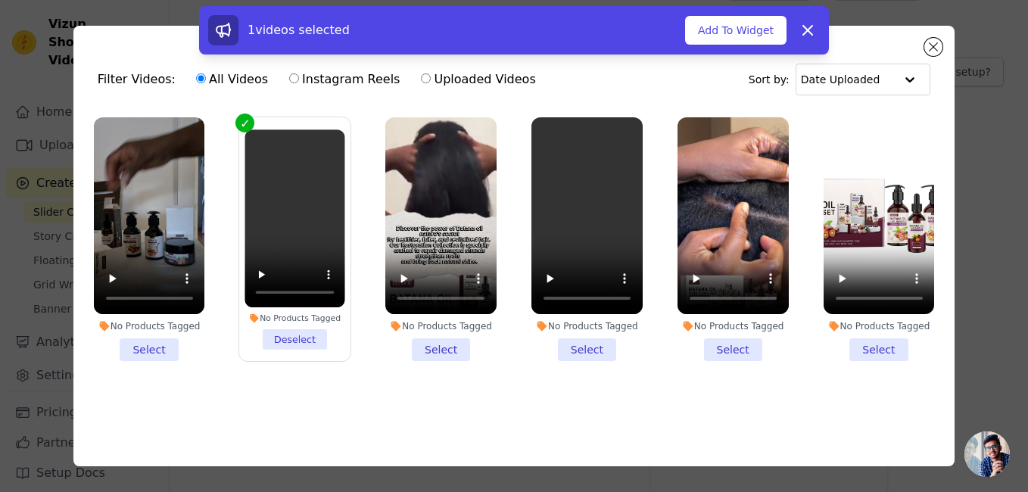
click at [724, 343] on li "No Products Tagged Select" at bounding box center [733, 239] width 111 height 245
click at [0, 0] on input "No Products Tagged Select" at bounding box center [0, 0] width 0 height 0
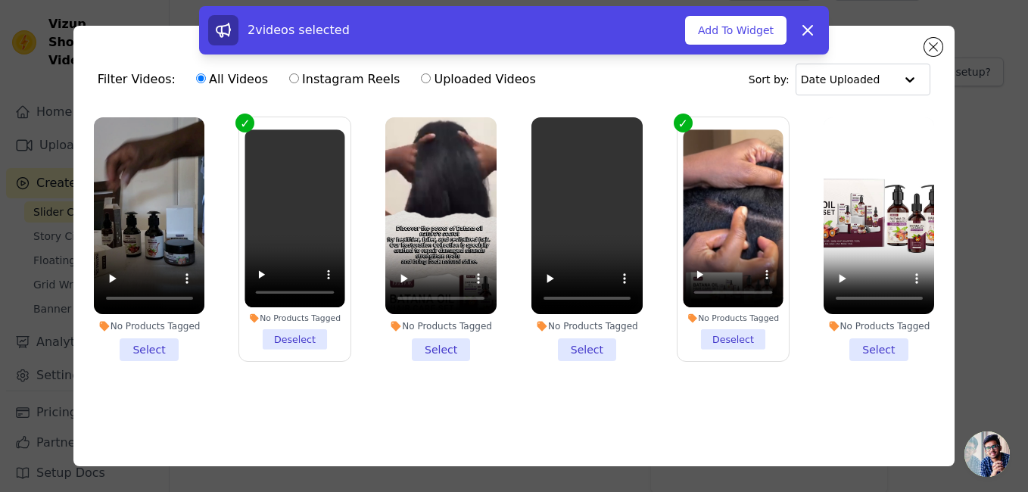
click at [429, 345] on li "No Products Tagged Select" at bounding box center [440, 239] width 111 height 245
click at [0, 0] on input "No Products Tagged Select" at bounding box center [0, 0] width 0 height 0
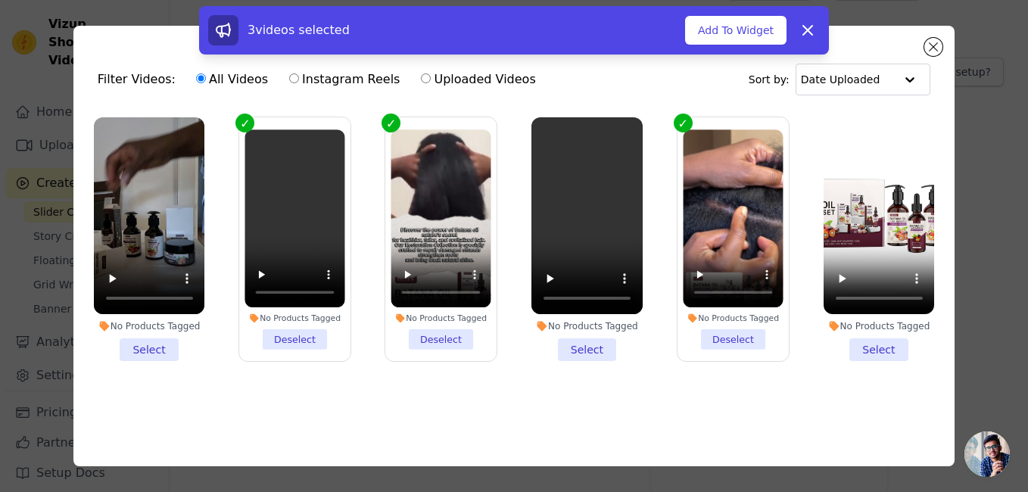
click at [145, 364] on div "No Products Tagged Select" at bounding box center [150, 239] width 128 height 261
click at [149, 339] on li "No Products Tagged Select" at bounding box center [149, 239] width 111 height 245
click at [0, 0] on input "No Products Tagged Select" at bounding box center [0, 0] width 0 height 0
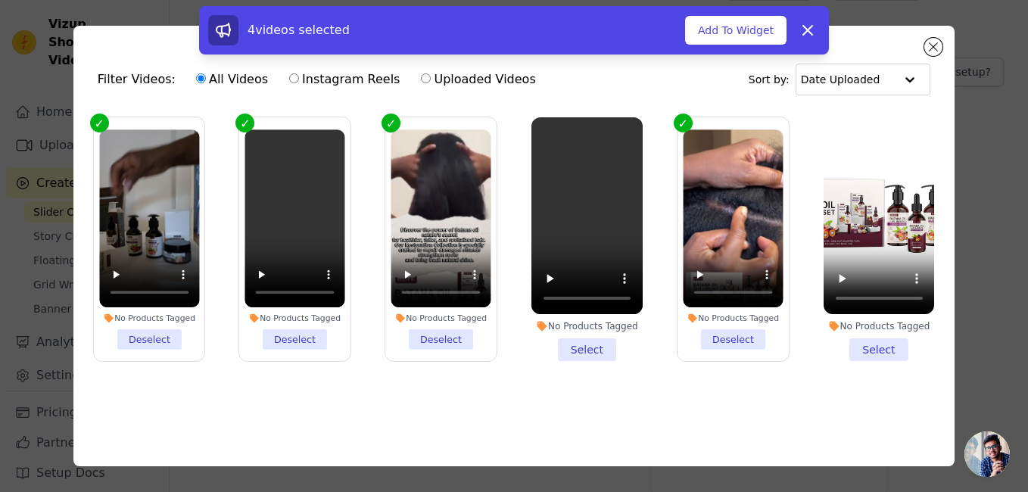
click at [589, 346] on li "No Products Tagged Select" at bounding box center [587, 239] width 111 height 245
click at [0, 0] on input "No Products Tagged Select" at bounding box center [0, 0] width 0 height 0
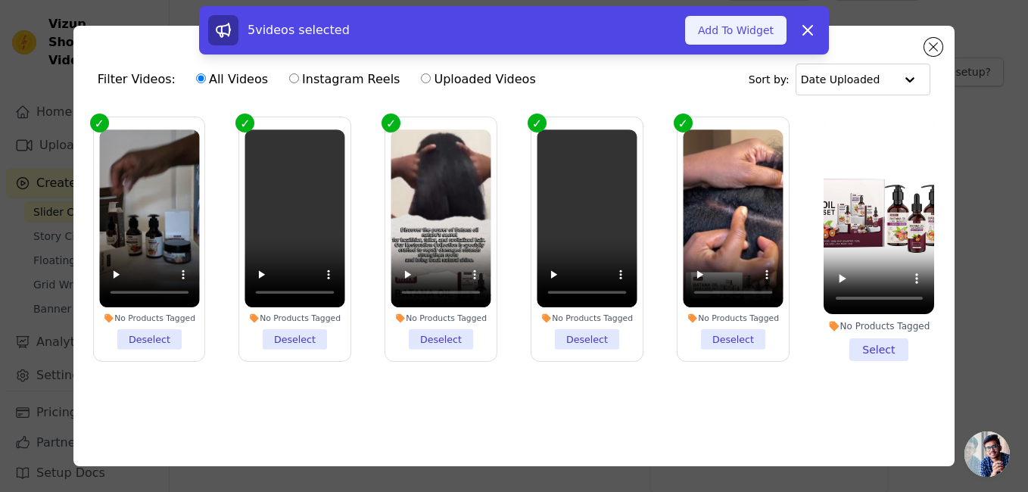
click at [753, 30] on button "Add To Widget" at bounding box center [735, 30] width 101 height 29
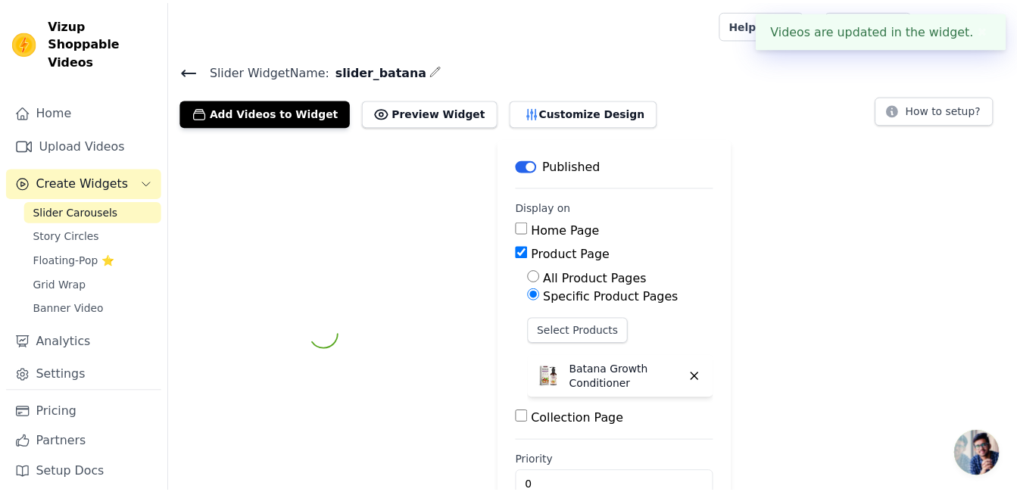
scroll to position [38, 0]
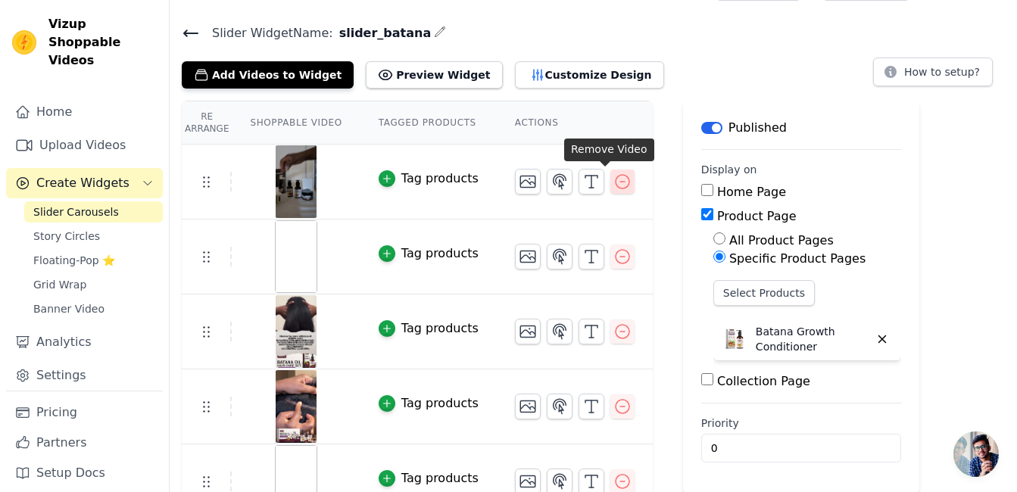
click at [613, 181] on icon "button" at bounding box center [622, 182] width 18 height 18
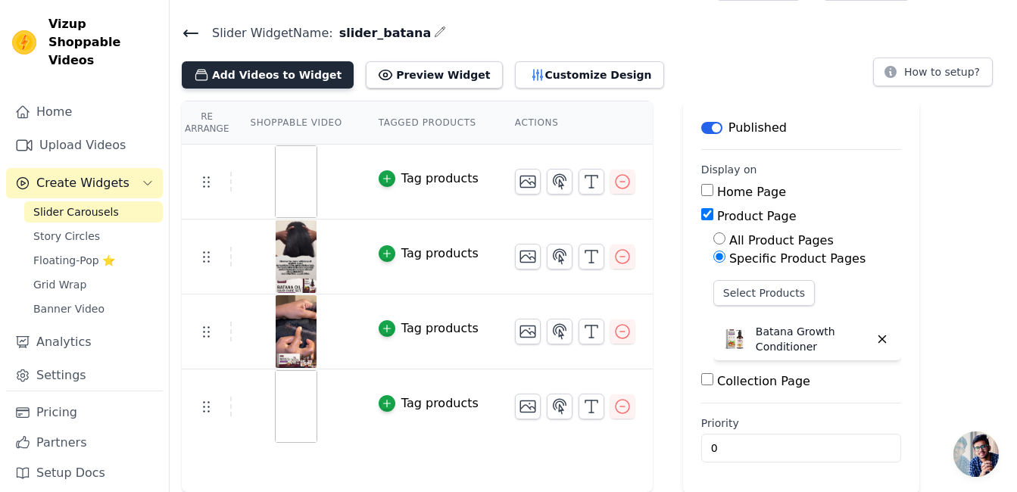
click at [282, 68] on button "Add Videos to Widget" at bounding box center [268, 74] width 172 height 27
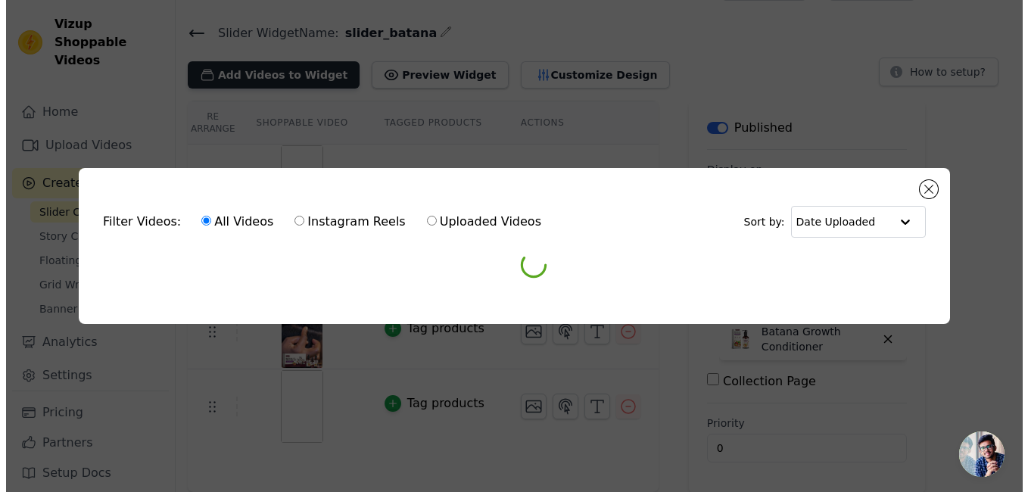
scroll to position [0, 0]
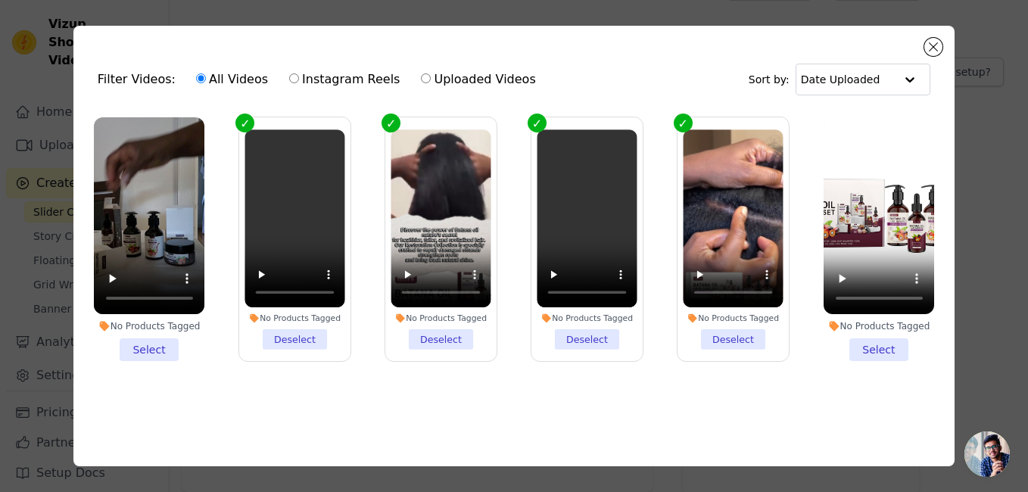
click at [149, 339] on li "No Products Tagged Select" at bounding box center [149, 239] width 111 height 245
click at [0, 0] on input "No Products Tagged Select" at bounding box center [0, 0] width 0 height 0
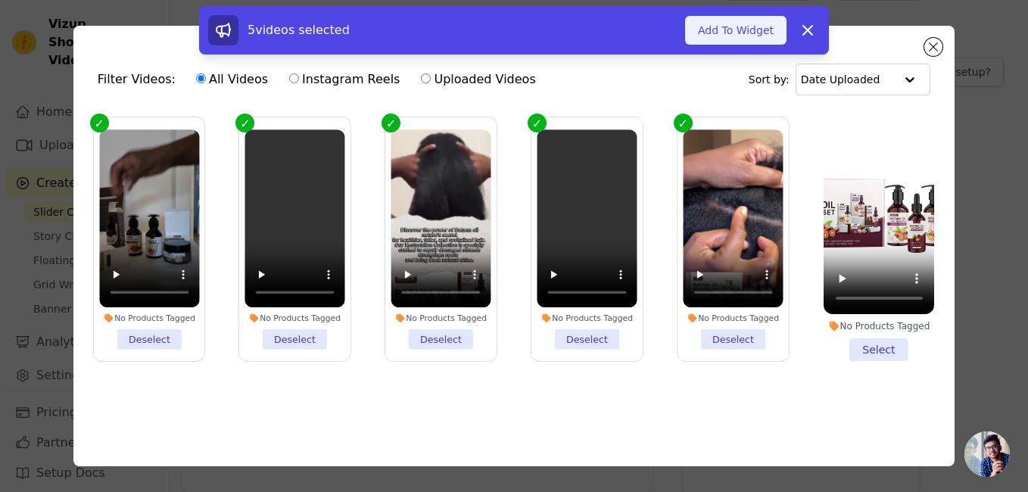
click at [741, 23] on button "Add To Widget" at bounding box center [735, 30] width 101 height 29
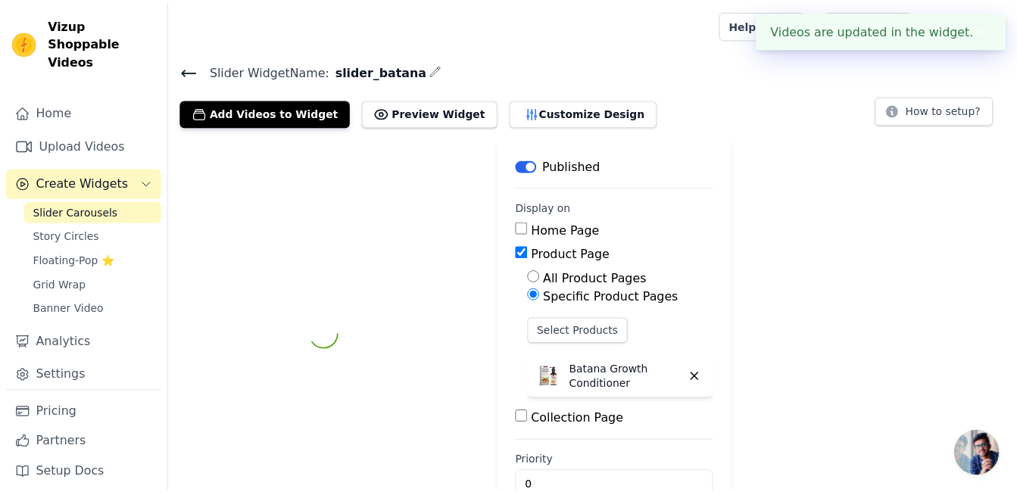
scroll to position [38, 0]
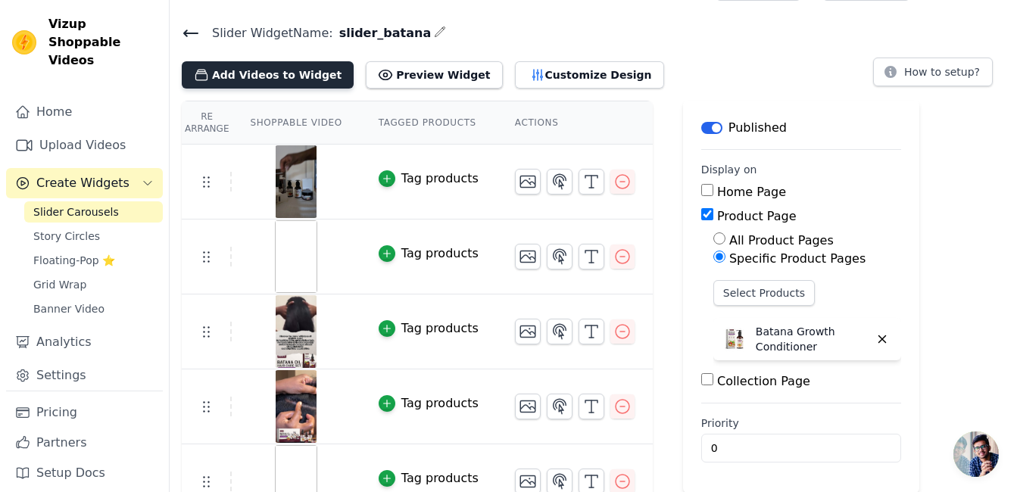
click at [285, 67] on button "Add Videos to Widget" at bounding box center [268, 74] width 172 height 27
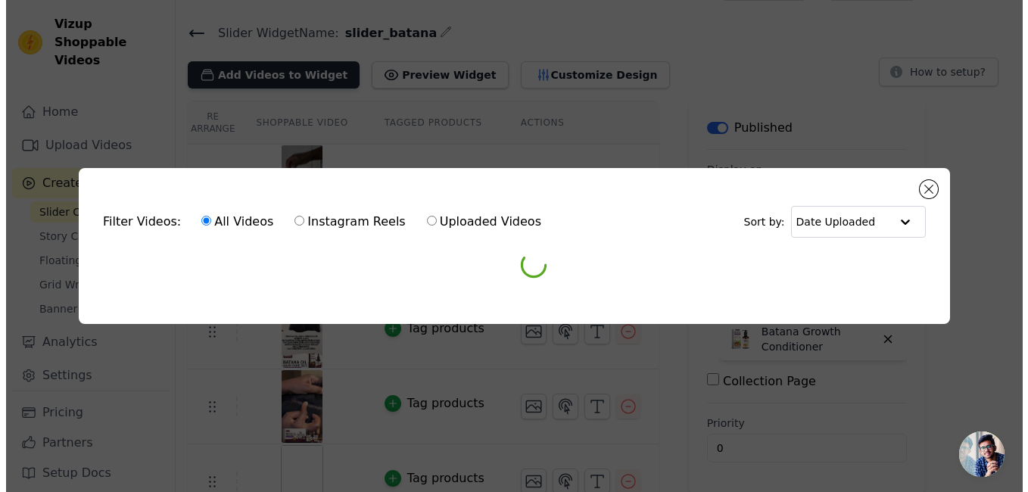
scroll to position [0, 0]
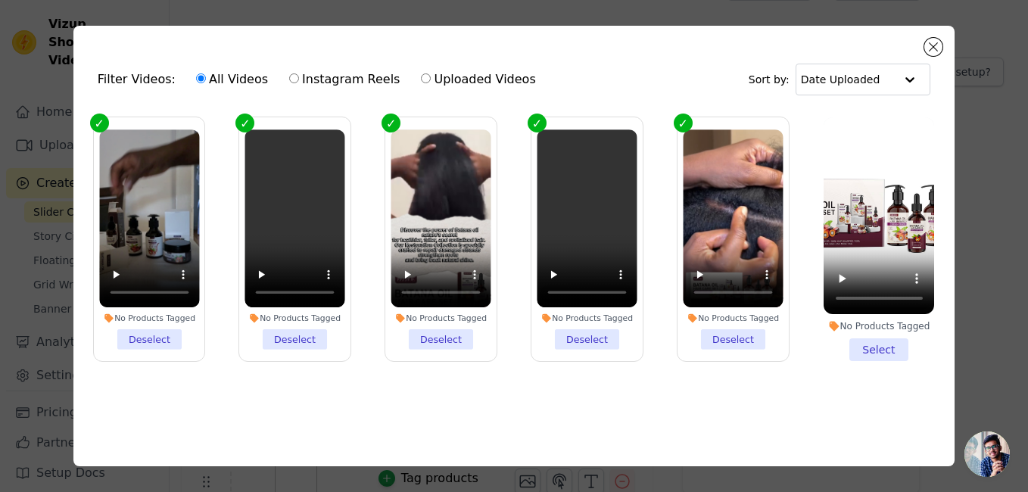
click at [151, 337] on li "No Products Tagged Deselect" at bounding box center [149, 240] width 100 height 220
click at [0, 0] on input "No Products Tagged Deselect" at bounding box center [0, 0] width 0 height 0
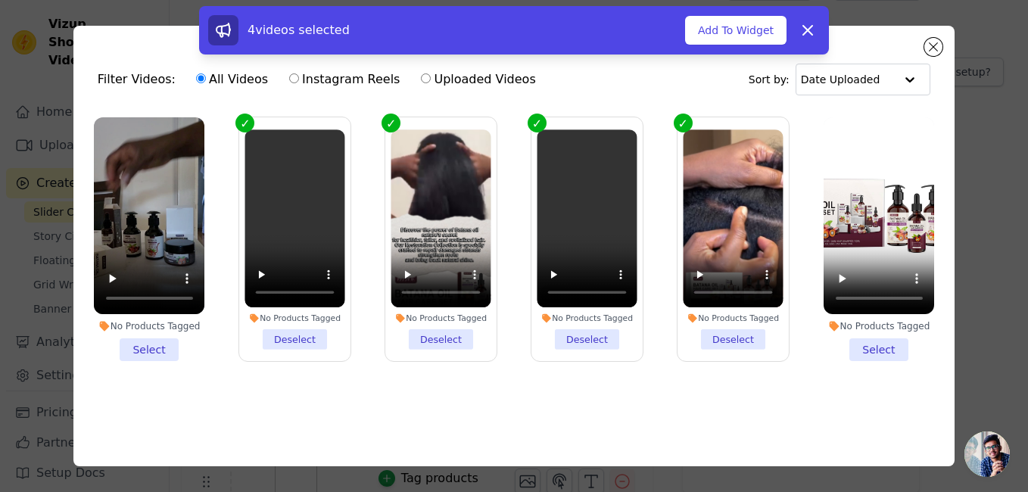
click at [299, 332] on li "No Products Tagged Deselect" at bounding box center [295, 240] width 100 height 220
click at [0, 0] on input "No Products Tagged Deselect" at bounding box center [0, 0] width 0 height 0
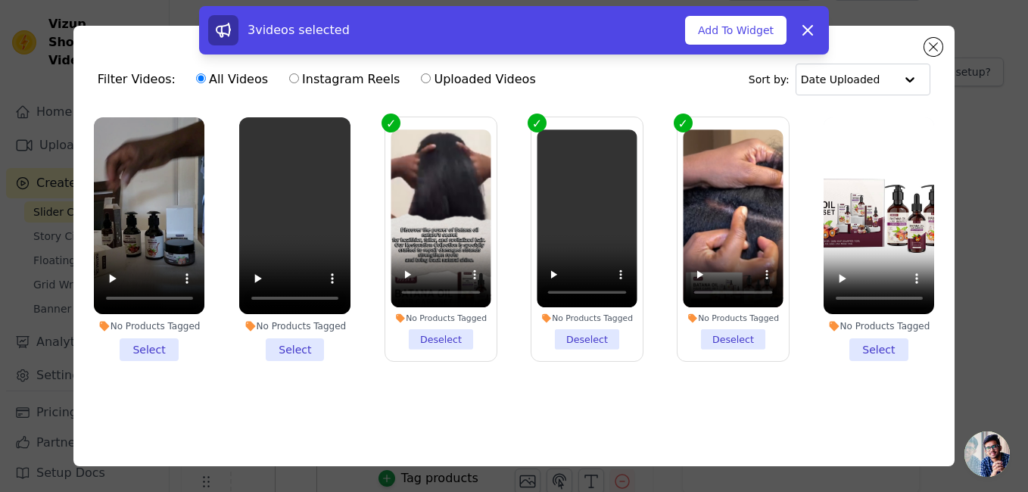
click at [433, 342] on li "No Products Tagged Deselect" at bounding box center [442, 240] width 100 height 220
click at [0, 0] on input "No Products Tagged Deselect" at bounding box center [0, 0] width 0 height 0
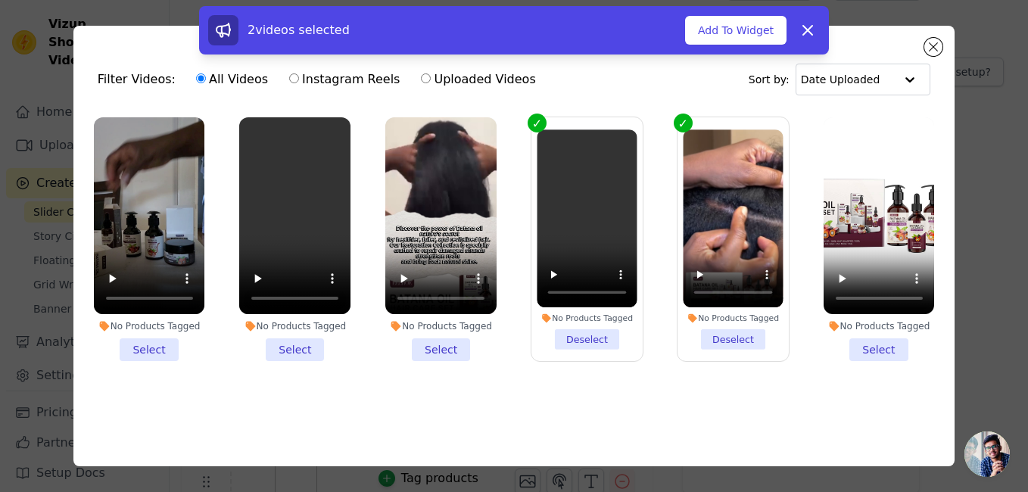
click at [600, 336] on li "No Products Tagged Deselect" at bounding box center [587, 240] width 100 height 220
click at [0, 0] on input "No Products Tagged Deselect" at bounding box center [0, 0] width 0 height 0
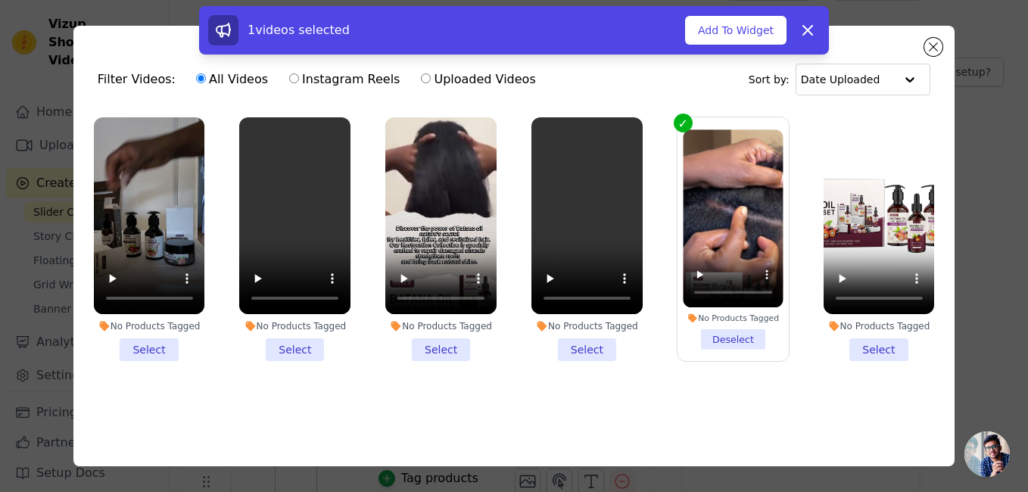
click at [732, 343] on li "No Products Tagged Deselect" at bounding box center [733, 240] width 100 height 220
click at [0, 0] on input "No Products Tagged Deselect" at bounding box center [0, 0] width 0 height 0
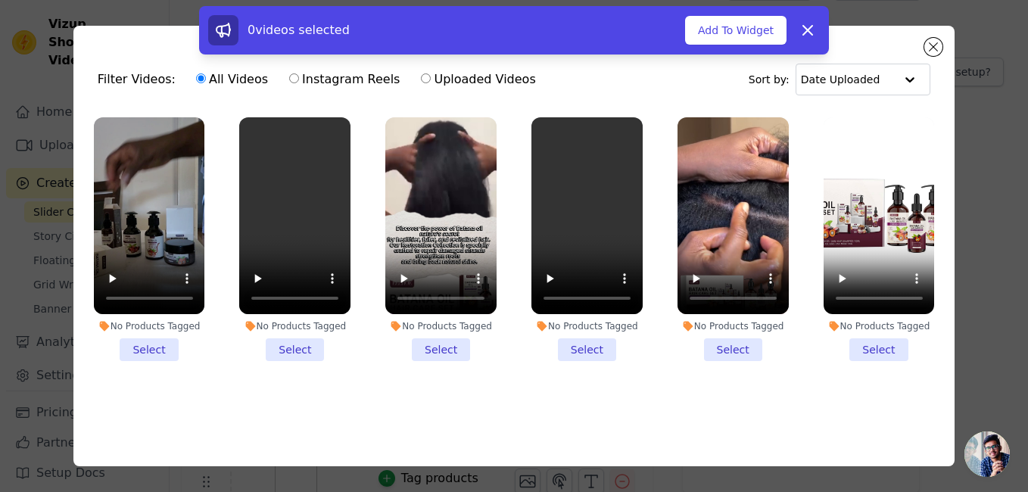
click at [727, 337] on li "No Products Tagged Select" at bounding box center [733, 239] width 111 height 245
click at [0, 0] on input "No Products Tagged Select" at bounding box center [0, 0] width 0 height 0
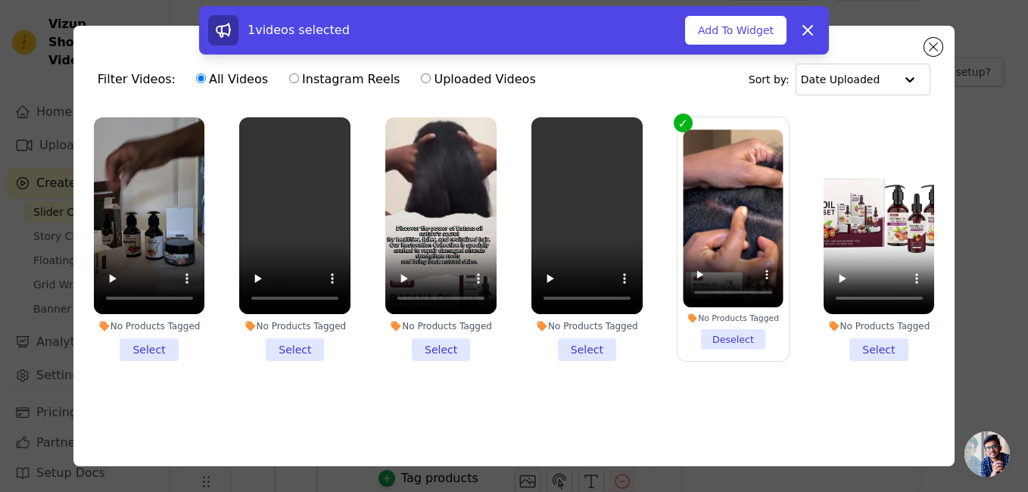
click at [435, 346] on li "No Products Tagged Select" at bounding box center [440, 239] width 111 height 245
click at [0, 0] on input "No Products Tagged Select" at bounding box center [0, 0] width 0 height 0
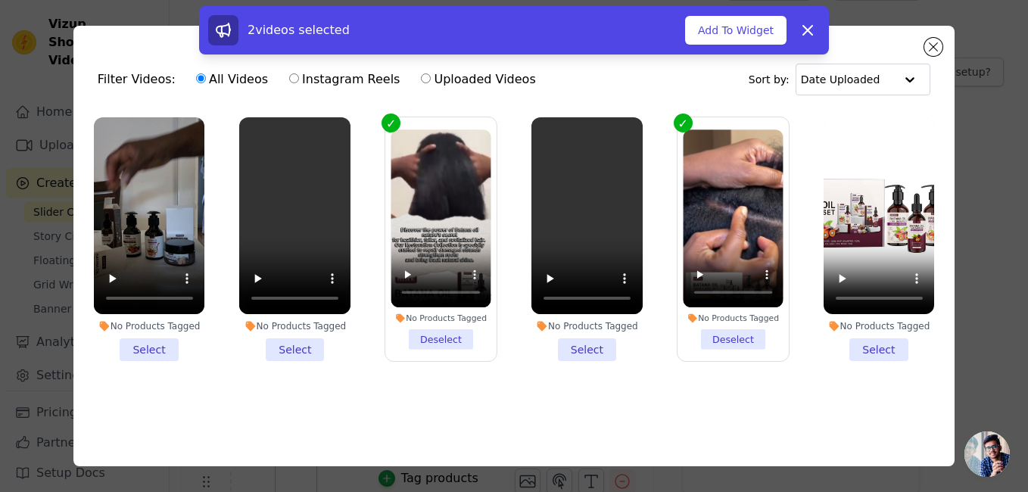
click at [716, 332] on li "No Products Tagged Deselect" at bounding box center [733, 240] width 100 height 220
click at [0, 0] on input "No Products Tagged Deselect" at bounding box center [0, 0] width 0 height 0
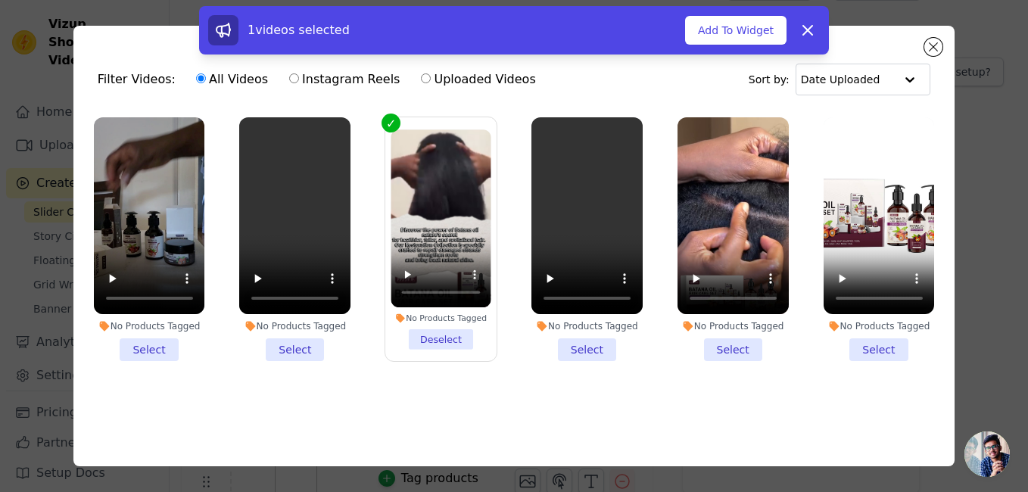
click at [441, 330] on li "No Products Tagged Deselect" at bounding box center [442, 240] width 100 height 220
click at [0, 0] on input "No Products Tagged Deselect" at bounding box center [0, 0] width 0 height 0
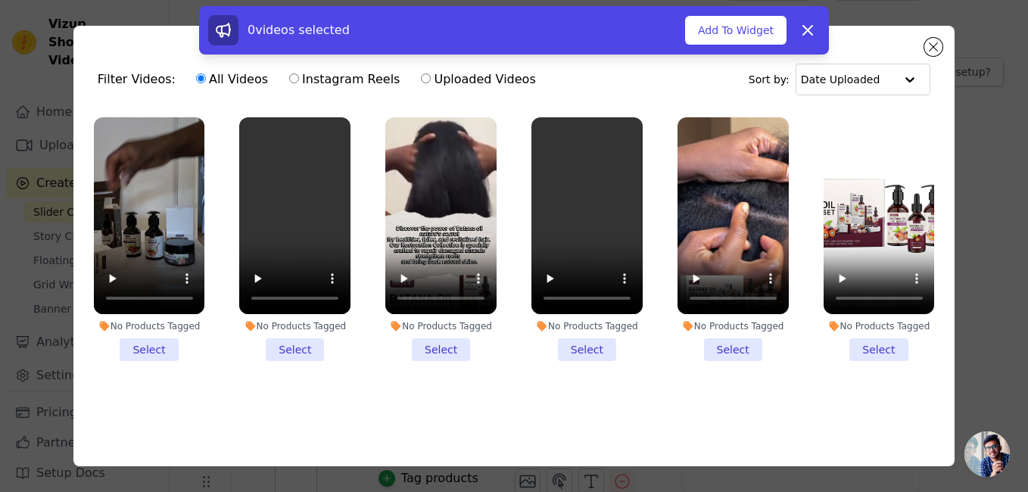
click at [141, 346] on li "No Products Tagged Select" at bounding box center [149, 239] width 111 height 245
click at [0, 0] on input "No Products Tagged Select" at bounding box center [0, 0] width 0 height 0
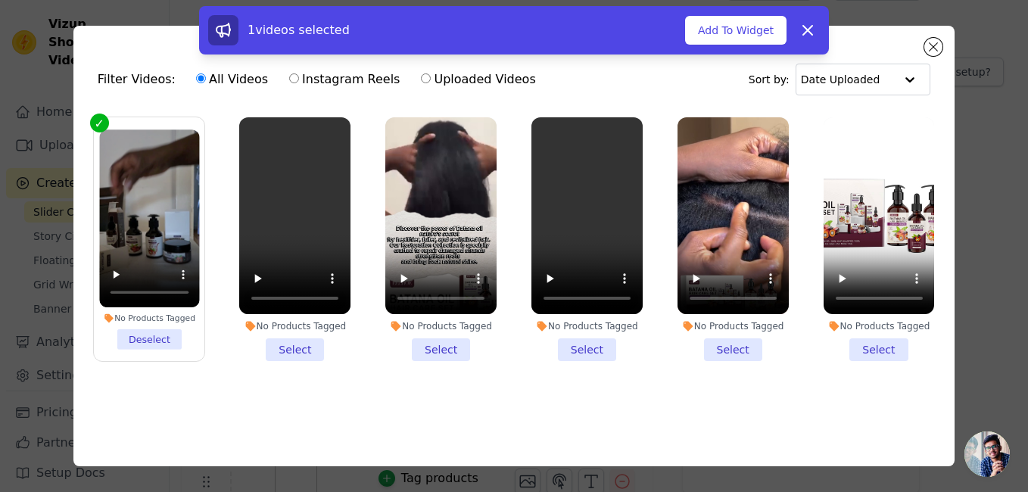
click at [579, 343] on li "No Products Tagged Select" at bounding box center [587, 239] width 111 height 245
click at [0, 0] on input "No Products Tagged Select" at bounding box center [0, 0] width 0 height 0
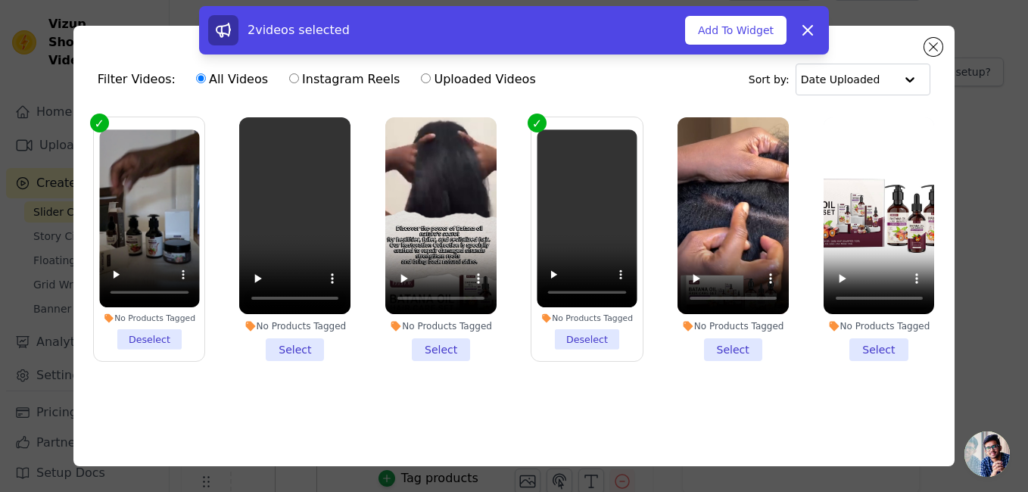
click at [440, 348] on li "No Products Tagged Select" at bounding box center [440, 239] width 111 height 245
click at [0, 0] on input "No Products Tagged Select" at bounding box center [0, 0] width 0 height 0
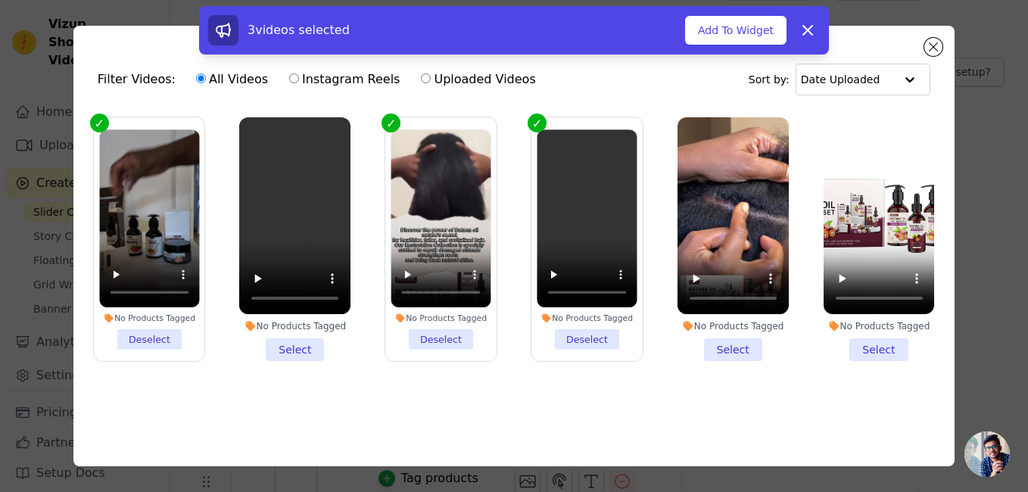
click at [723, 342] on li "No Products Tagged Select" at bounding box center [733, 239] width 111 height 245
click at [0, 0] on input "No Products Tagged Select" at bounding box center [0, 0] width 0 height 0
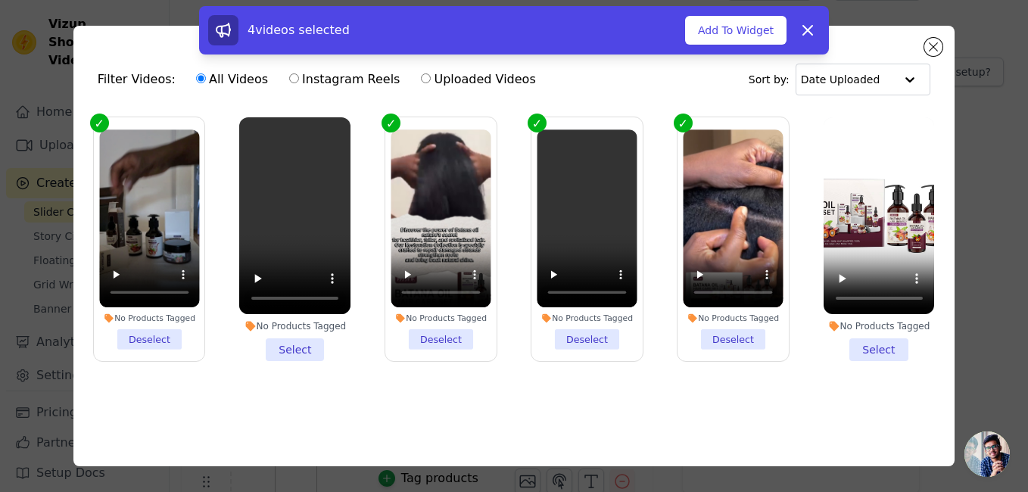
click at [300, 341] on li "No Products Tagged Select" at bounding box center [294, 239] width 111 height 245
click at [0, 0] on input "No Products Tagged Select" at bounding box center [0, 0] width 0 height 0
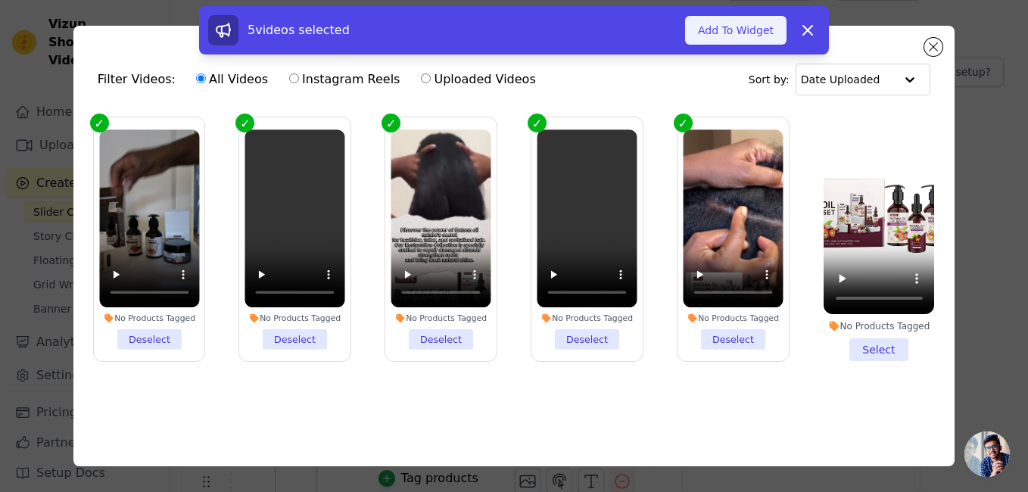
click at [757, 34] on button "Add To Widget" at bounding box center [735, 30] width 101 height 29
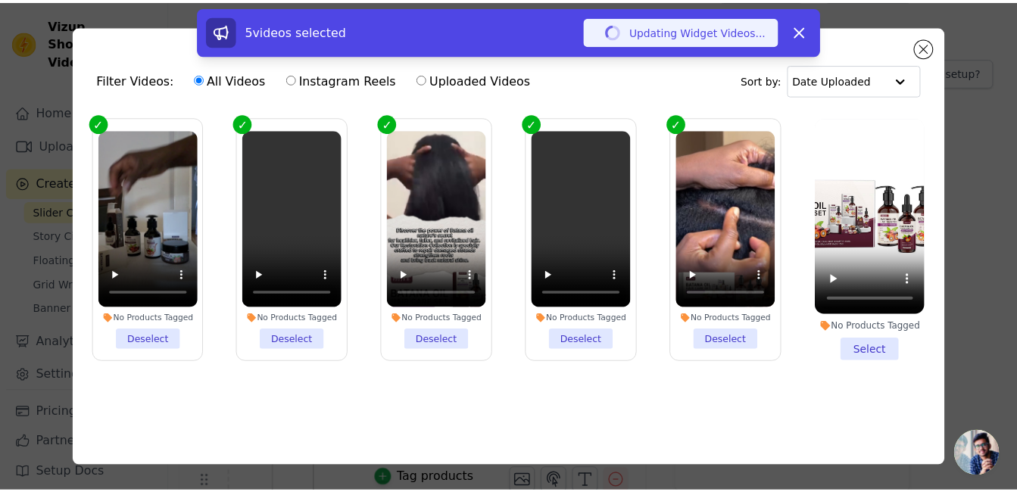
scroll to position [38, 0]
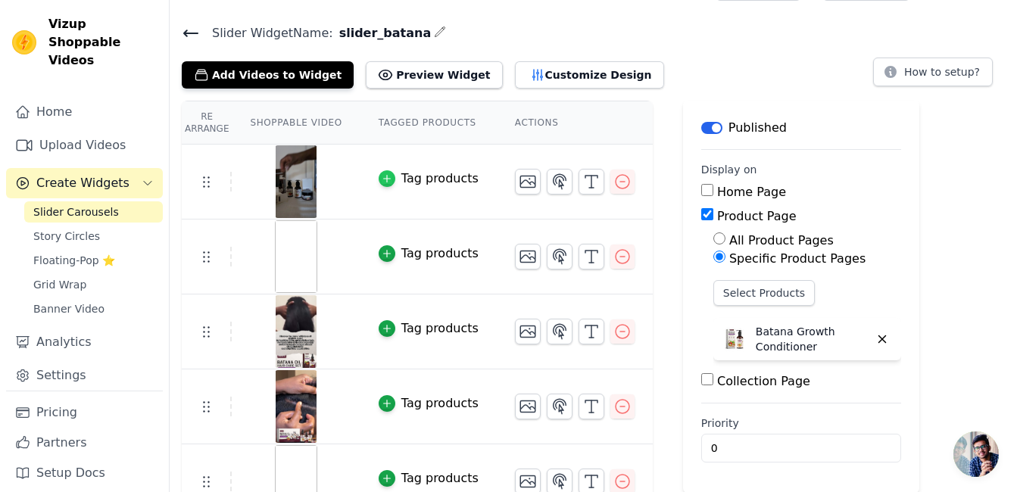
click at [382, 176] on icon "button" at bounding box center [387, 178] width 11 height 11
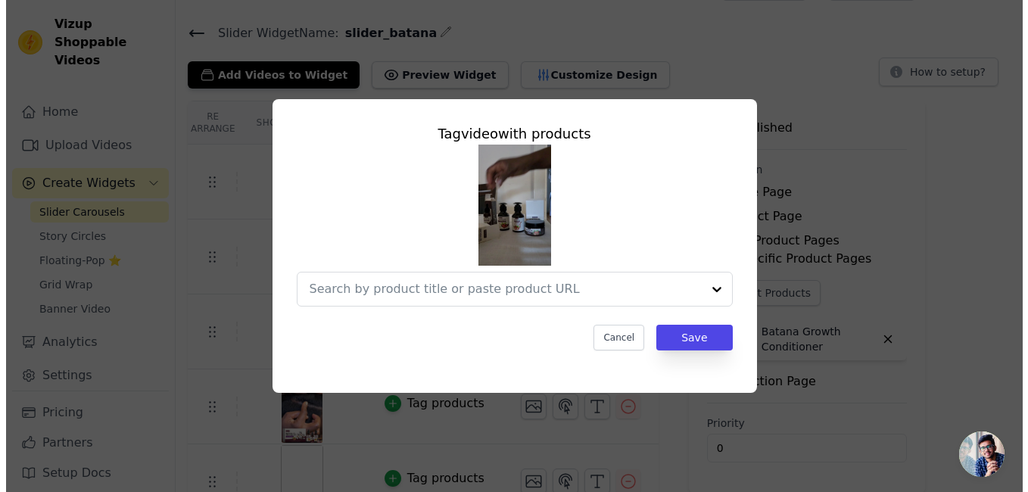
scroll to position [0, 0]
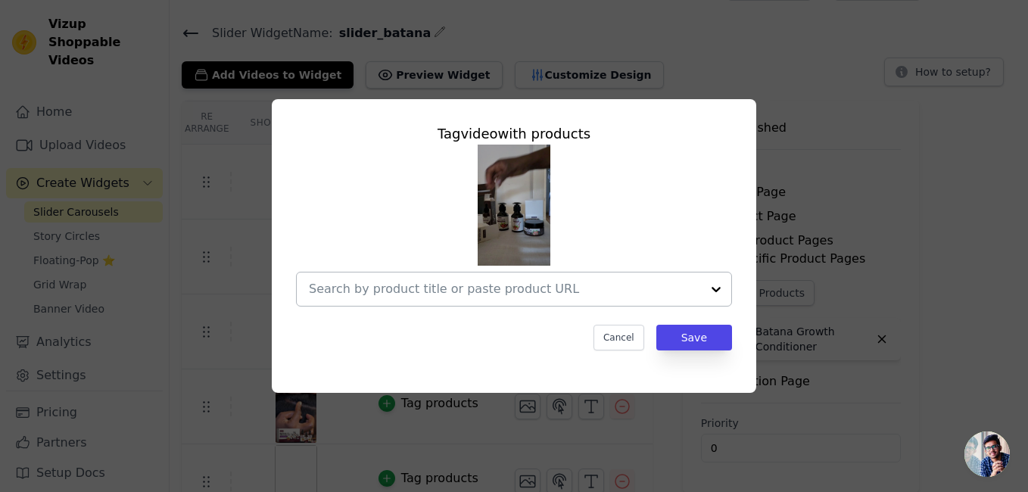
click at [712, 286] on div at bounding box center [716, 289] width 30 height 33
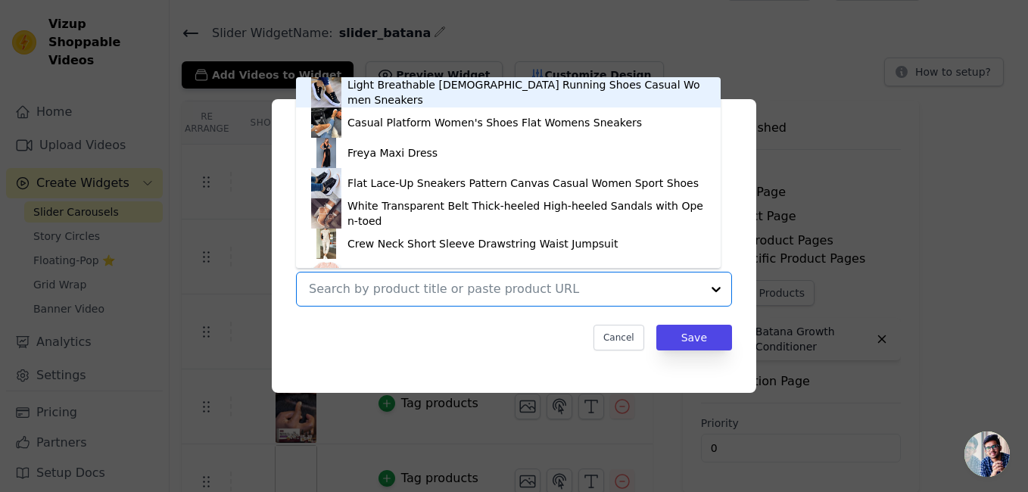
click at [807, 68] on div "Tag video with products Light Breathable Female Running Shoes Casual Women Snea…" at bounding box center [514, 246] width 1028 height 492
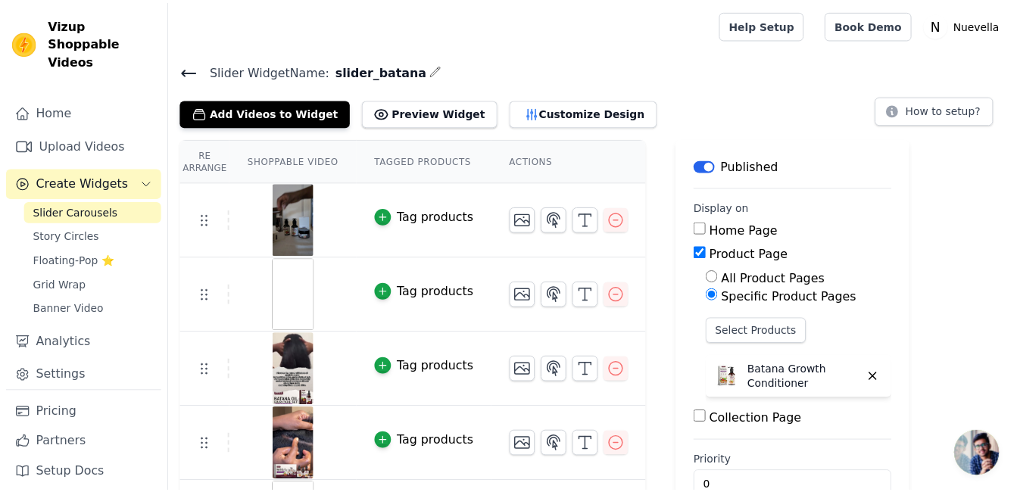
scroll to position [38, 0]
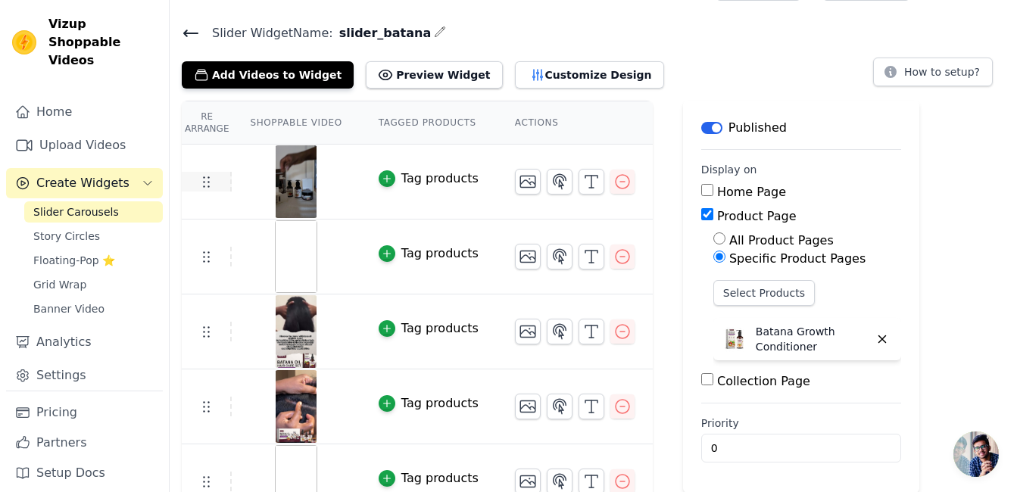
click at [201, 185] on icon at bounding box center [206, 182] width 18 height 18
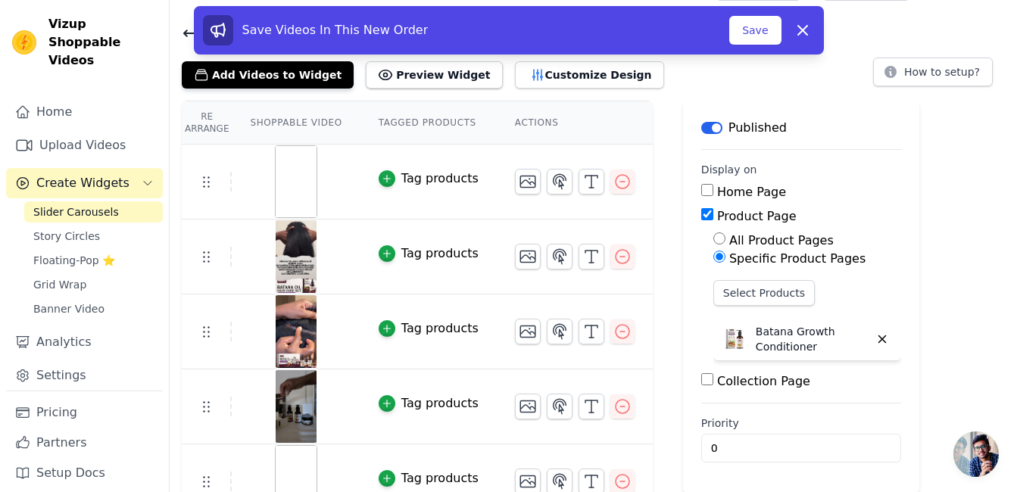
scroll to position [64, 0]
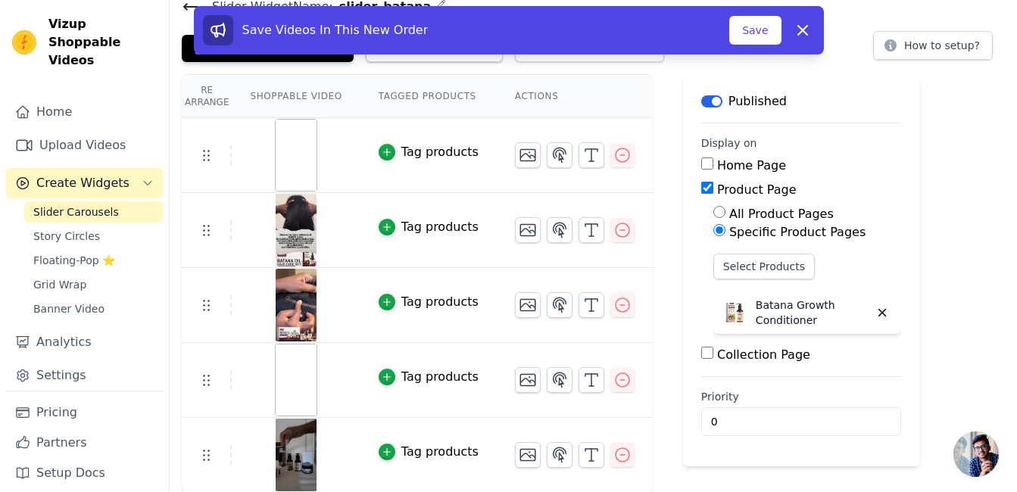
click at [752, 46] on div "Save Videos In This New Order Save Dismiss" at bounding box center [509, 30] width 630 height 48
click at [750, 38] on button "Save" at bounding box center [754, 30] width 51 height 29
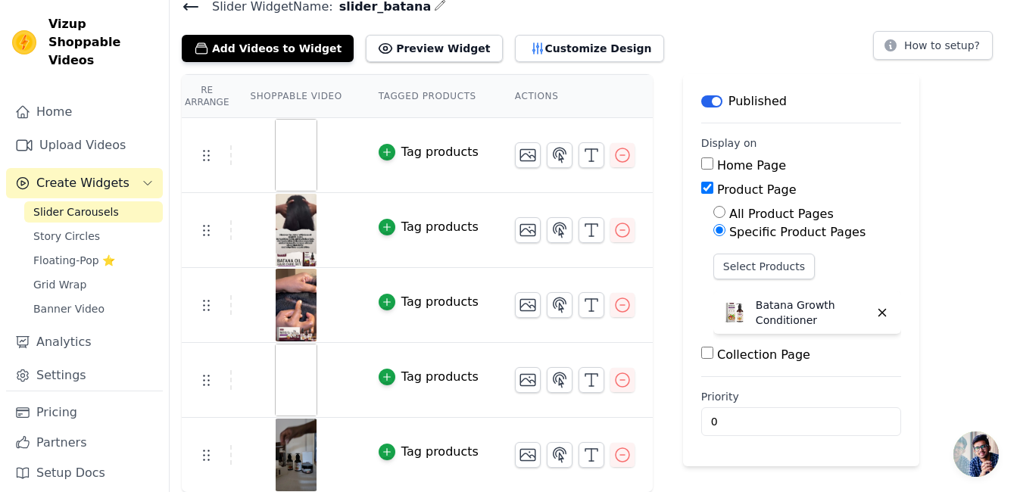
drag, startPoint x: 866, startPoint y: 308, endPoint x: 861, endPoint y: 264, distance: 44.2
click at [861, 264] on div "Select Products Batana Growth Conditioner" at bounding box center [807, 297] width 188 height 86
click at [751, 257] on button "Select Products" at bounding box center [763, 267] width 101 height 26
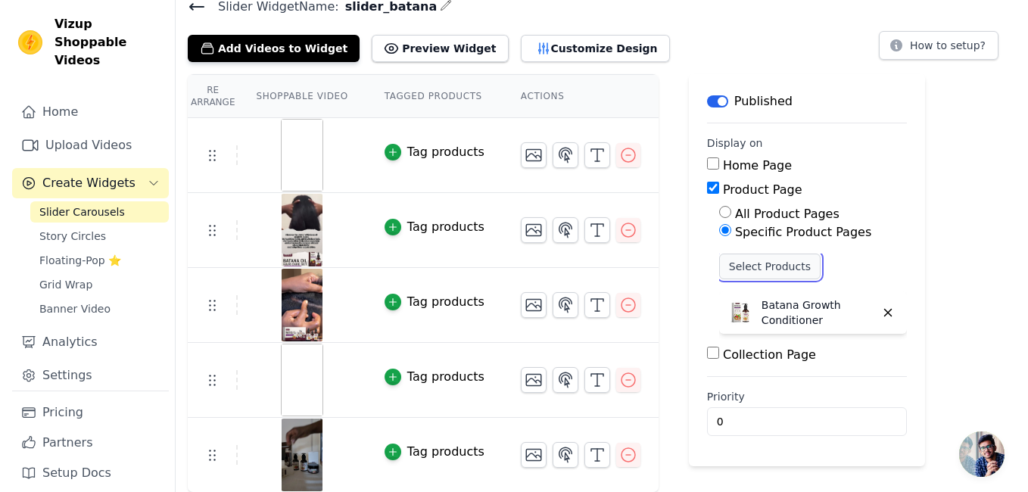
scroll to position [0, 0]
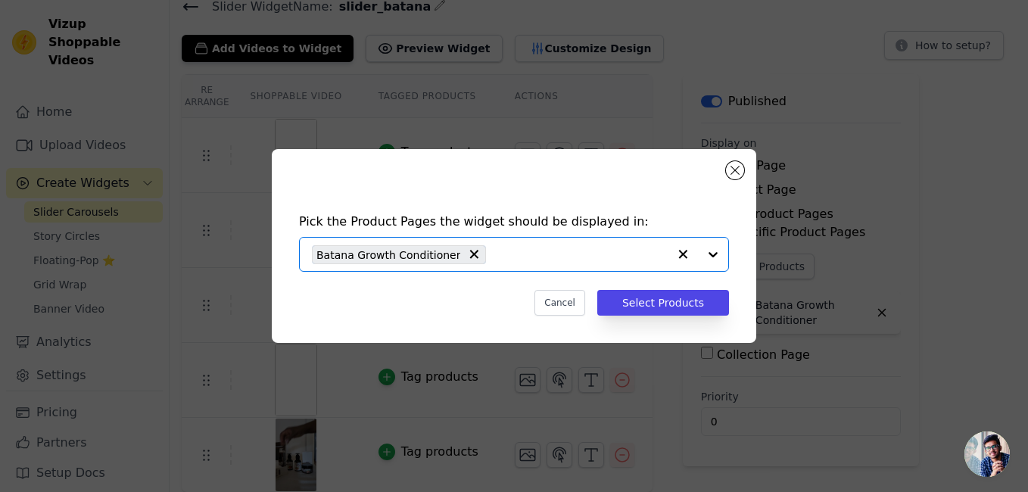
click at [589, 258] on input "text" at bounding box center [581, 254] width 174 height 18
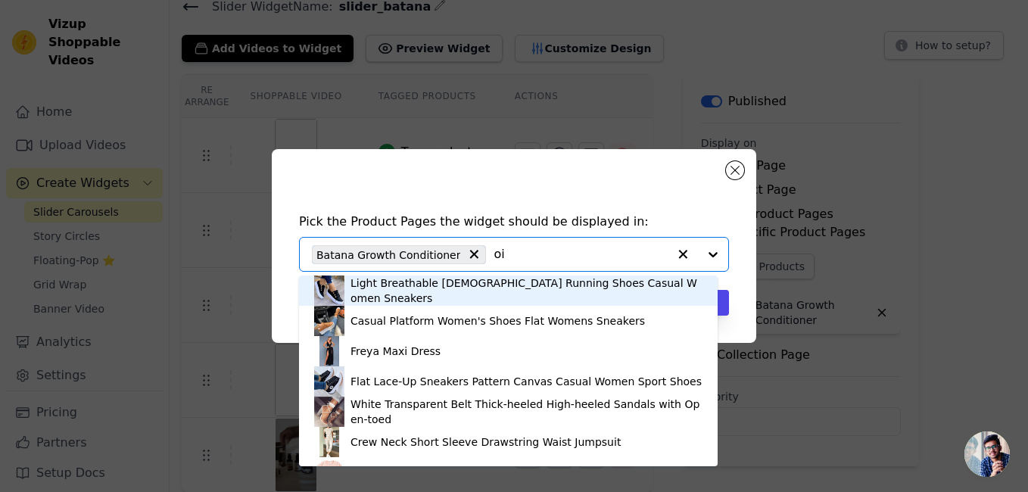
type input "oil"
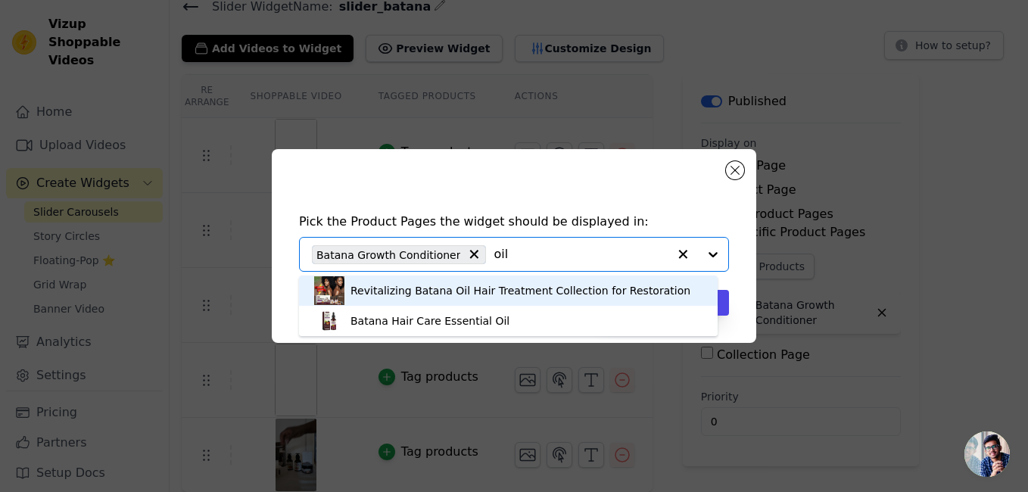
click at [559, 291] on div "Revitalizing Batana Oil Hair Treatment Collection for Restoration" at bounding box center [521, 290] width 340 height 15
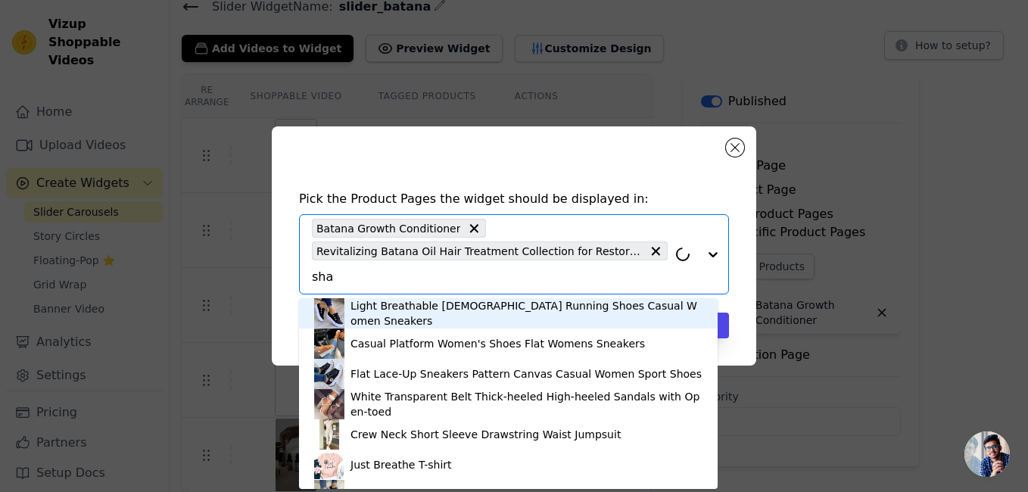
type input "sham"
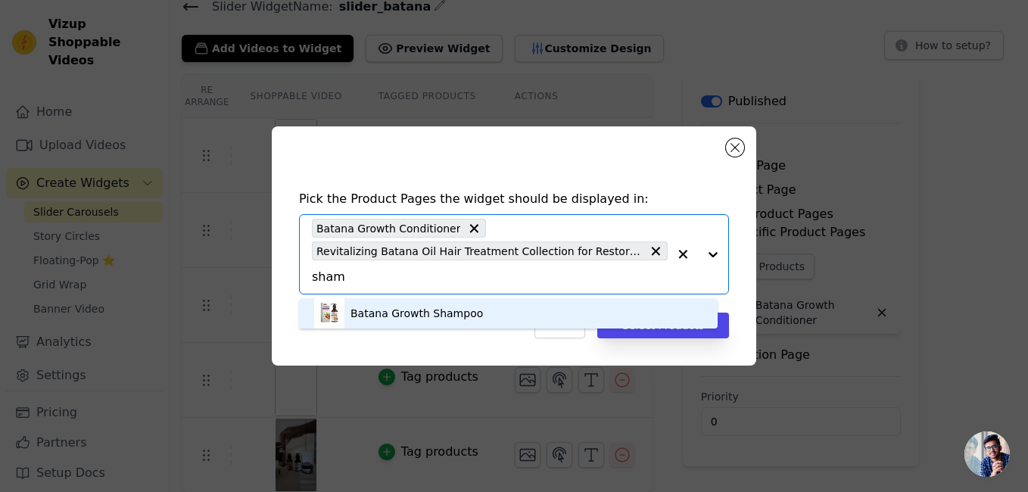
click at [462, 314] on div "Batana Growth Shampoo" at bounding box center [417, 313] width 133 height 15
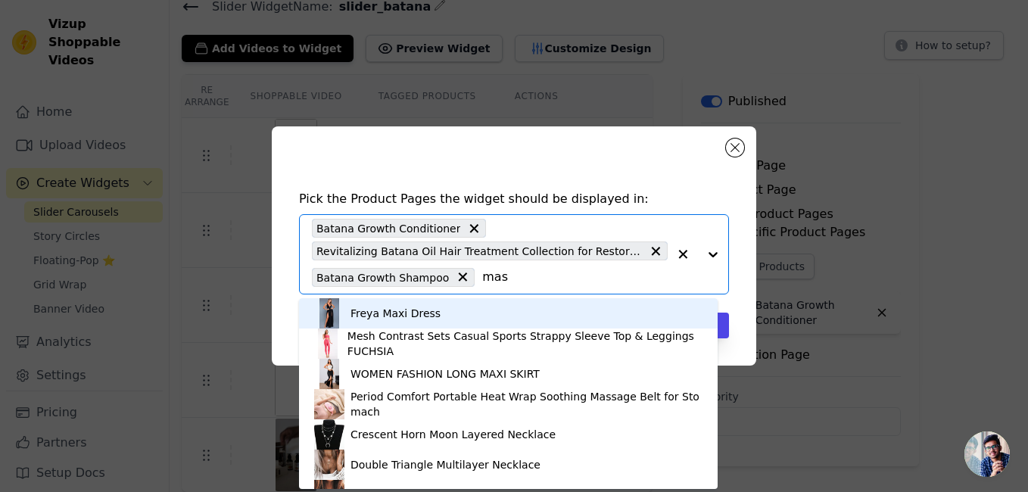
type input "mask"
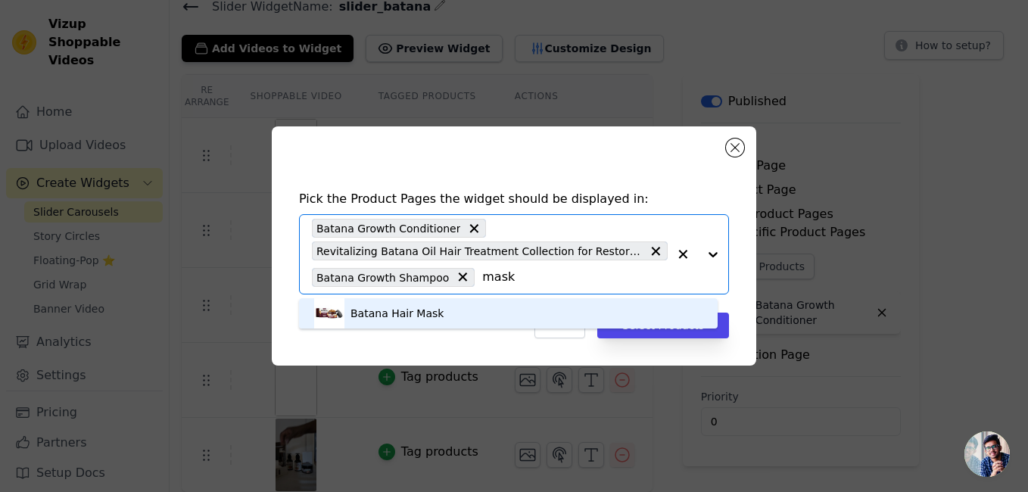
click at [463, 312] on div "Batana Hair Mask" at bounding box center [508, 313] width 389 height 30
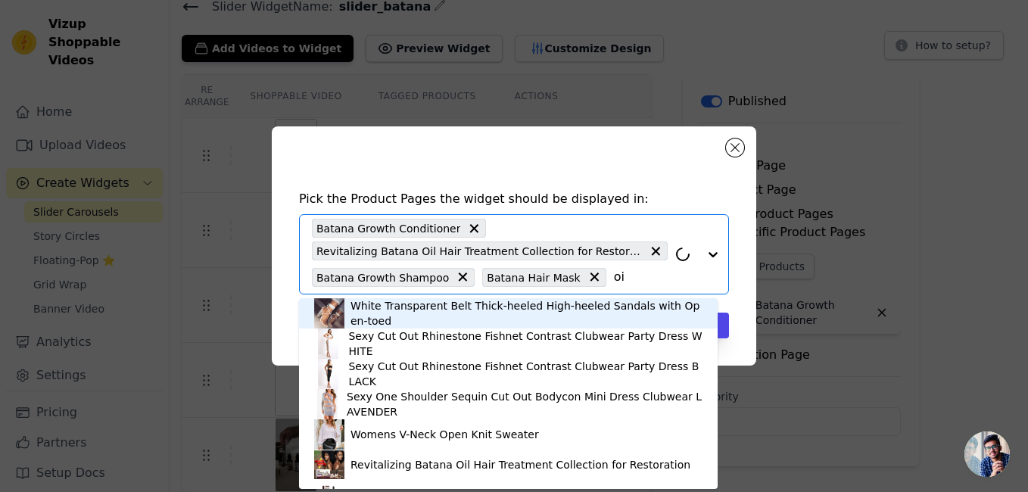
type input "oi;"
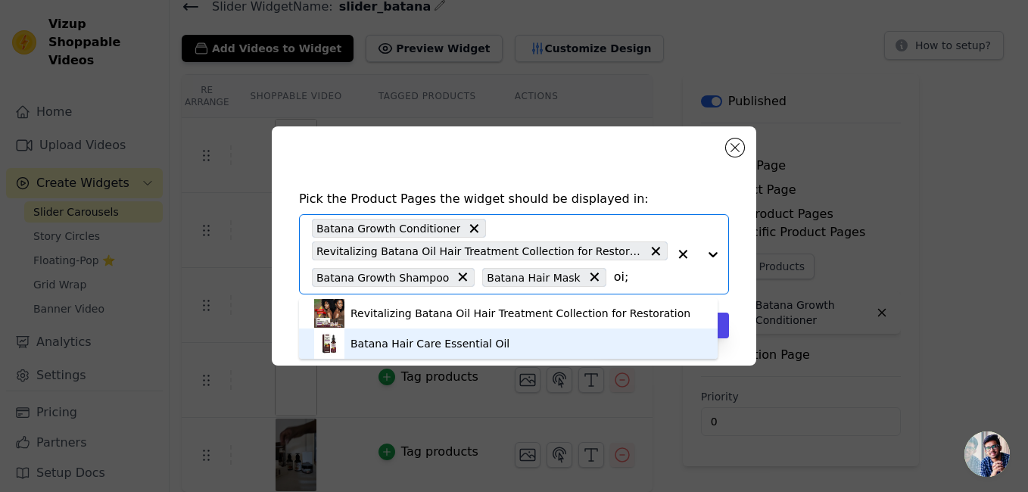
click at [476, 342] on div "Batana Hair Care Essential Oil" at bounding box center [430, 343] width 159 height 15
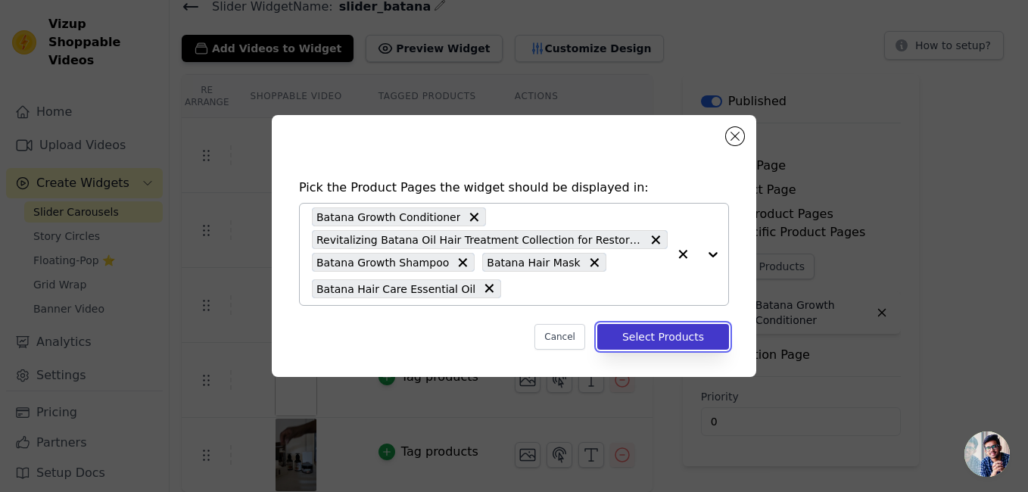
click at [663, 335] on button "Select Products" at bounding box center [664, 337] width 132 height 26
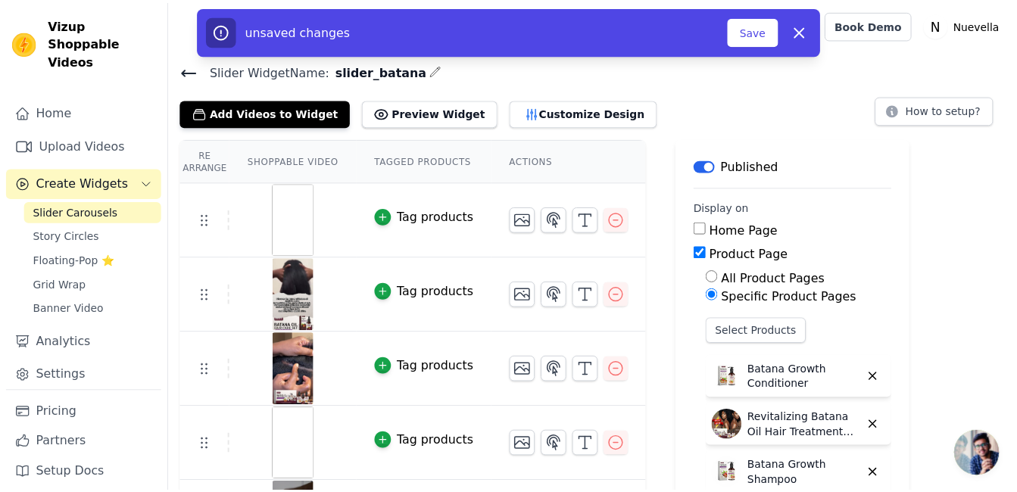
scroll to position [64, 0]
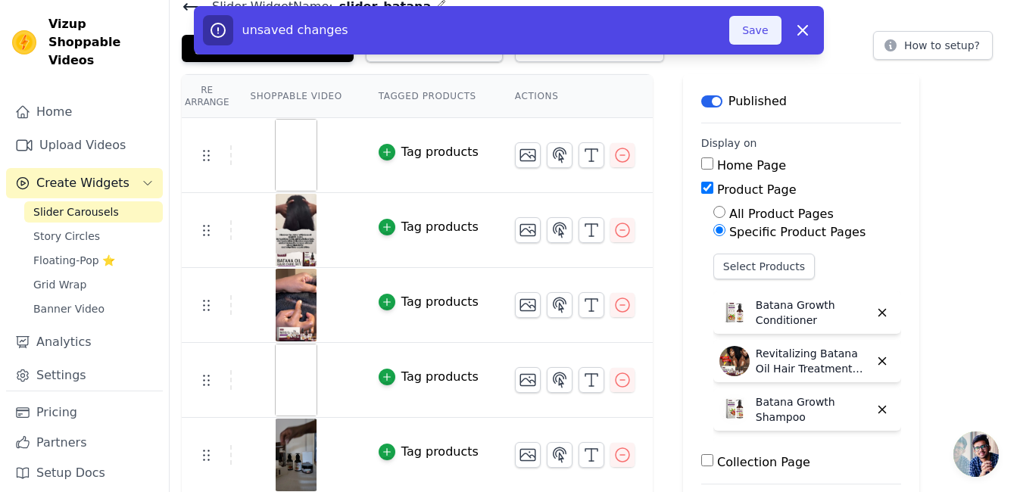
click at [749, 36] on button "Save" at bounding box center [754, 30] width 51 height 29
